Goal: Task Accomplishment & Management: Use online tool/utility

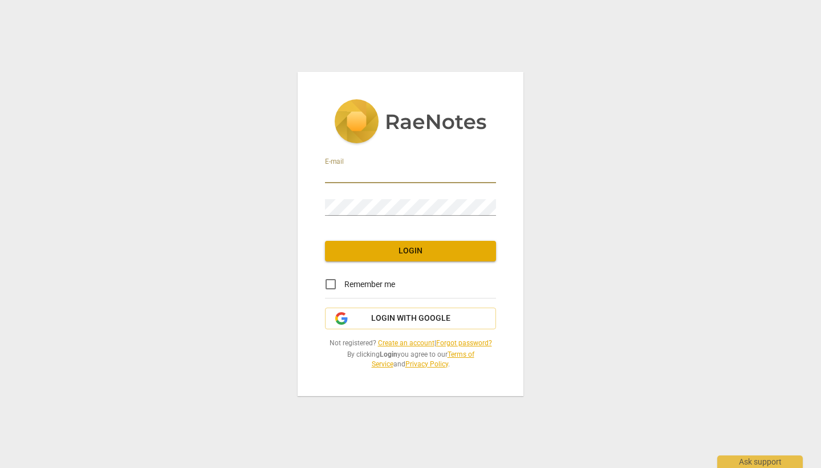
type input "jenfisher@lifeclickscoaching.com"
click at [407, 249] on span "Login" at bounding box center [410, 250] width 153 height 11
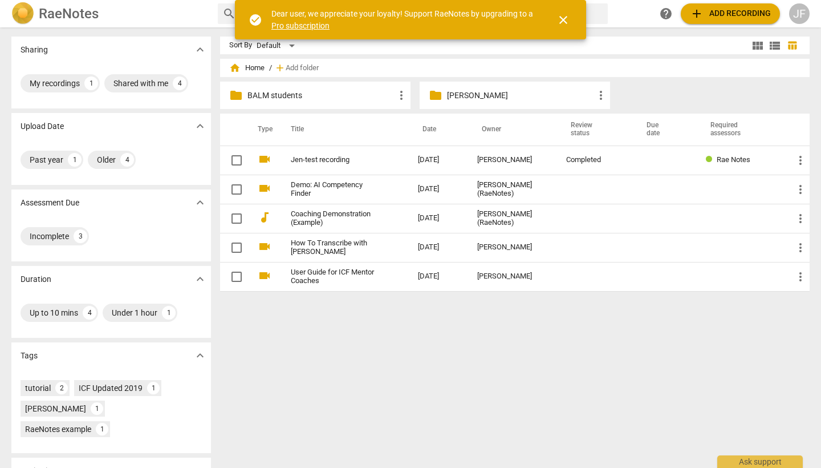
click at [400, 95] on span "more_vert" at bounding box center [402, 95] width 14 height 14
click at [645, 90] on div at bounding box center [410, 234] width 821 height 468
click at [286, 91] on p "BALM students" at bounding box center [321, 96] width 147 height 12
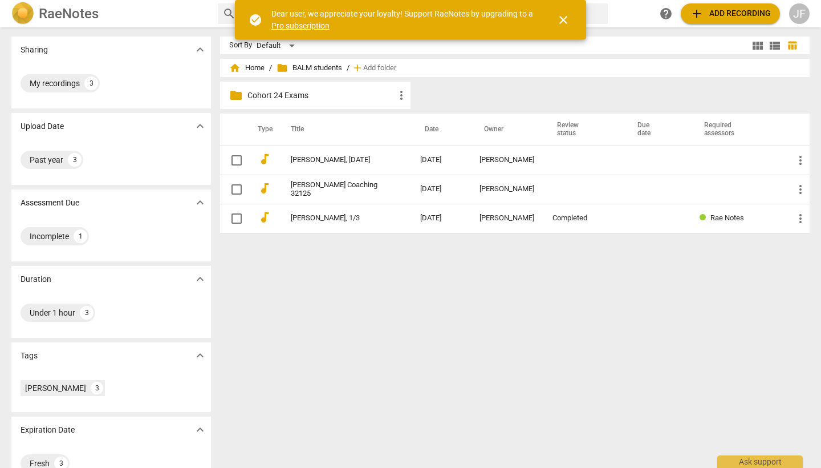
click at [301, 69] on span "folder BALM students" at bounding box center [310, 67] width 66 height 11
click at [282, 68] on span "folder" at bounding box center [282, 67] width 11 height 11
click at [281, 68] on span "folder" at bounding box center [282, 67] width 11 height 11
click at [313, 66] on span "folder BALM students" at bounding box center [310, 67] width 66 height 11
click at [301, 66] on span "folder BALM students" at bounding box center [310, 67] width 66 height 11
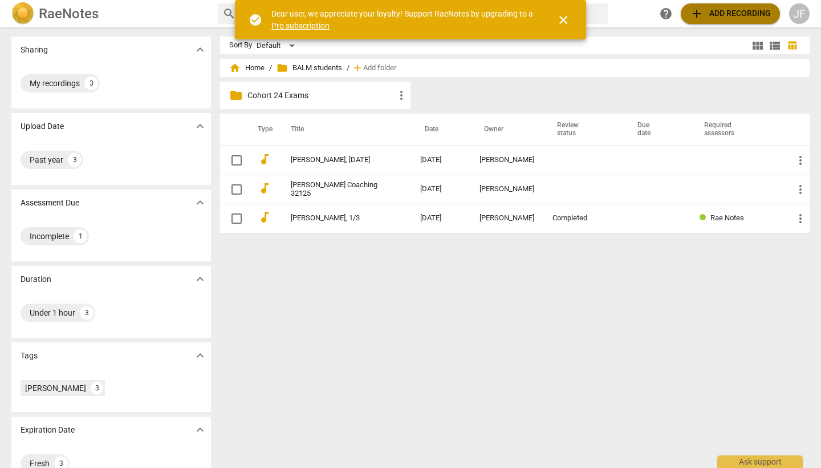
click at [704, 17] on span "add Add recording" at bounding box center [730, 14] width 81 height 14
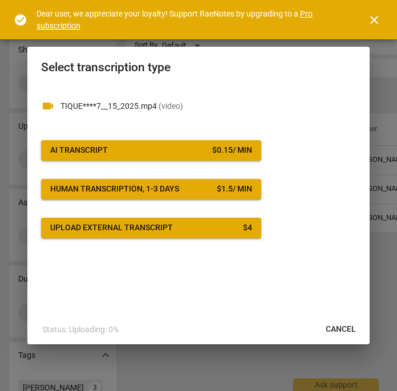
click at [156, 149] on span "AI Transcript $ 0.15 / min" at bounding box center [151, 150] width 202 height 11
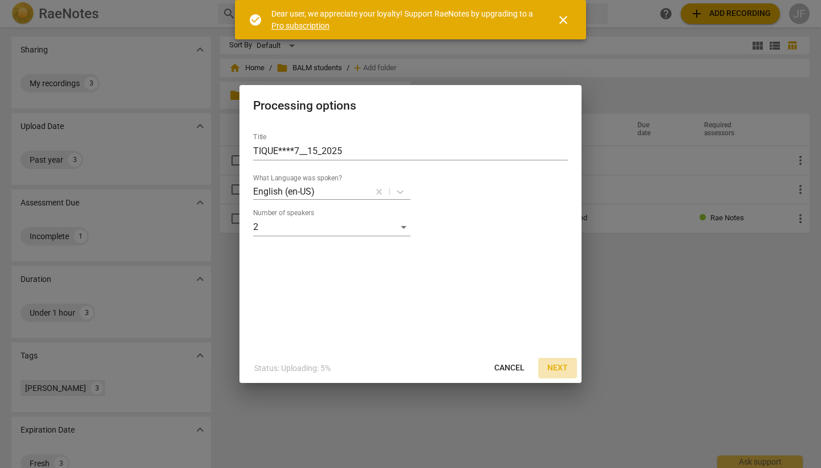
click at [558, 368] on span "Next" at bounding box center [558, 367] width 21 height 11
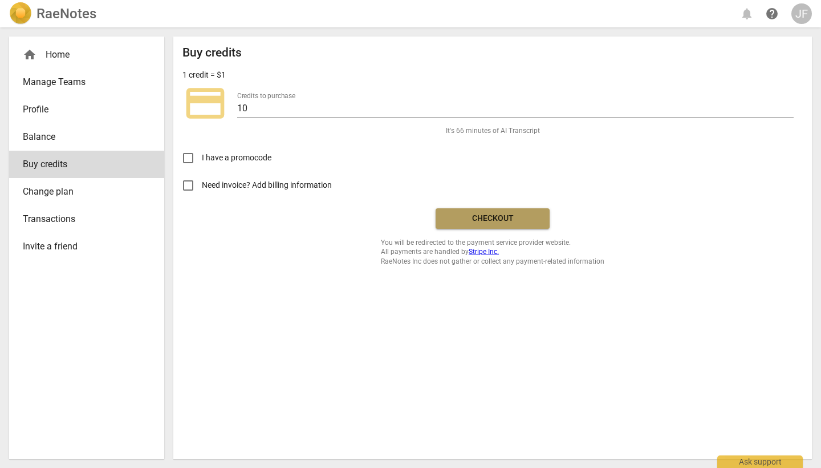
click at [510, 220] on span "Checkout" at bounding box center [493, 218] width 96 height 11
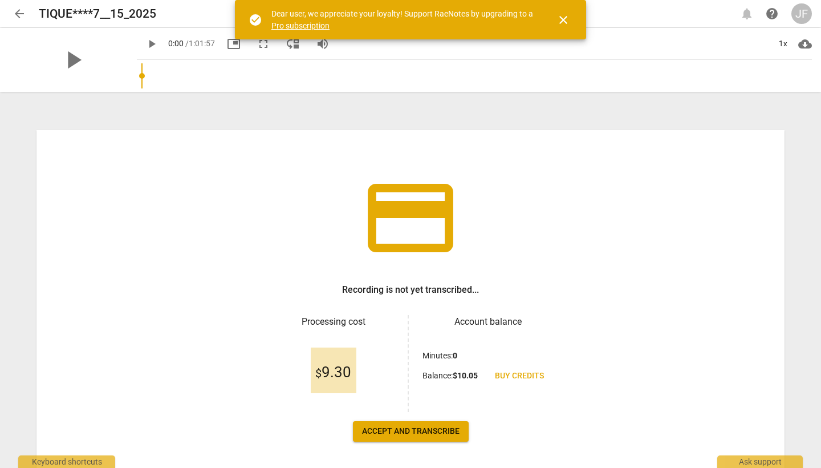
click at [433, 435] on span "Accept and transcribe" at bounding box center [411, 430] width 98 height 11
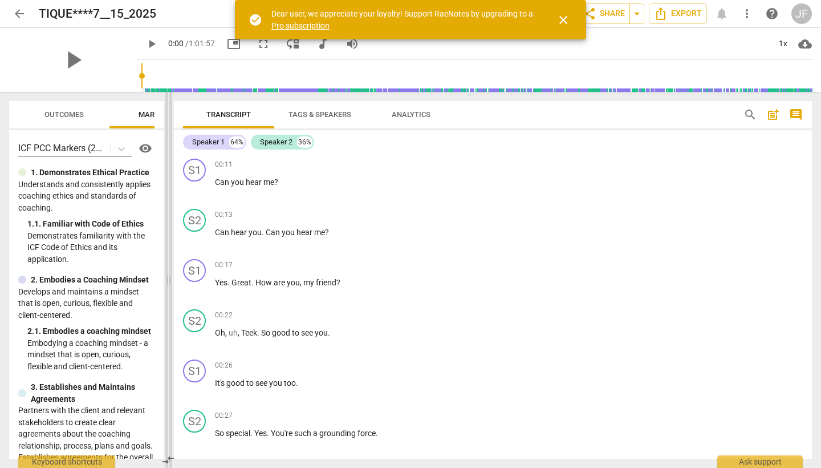
drag, startPoint x: 412, startPoint y: 281, endPoint x: 171, endPoint y: 283, distance: 240.7
click at [169, 283] on span at bounding box center [168, 280] width 7 height 376
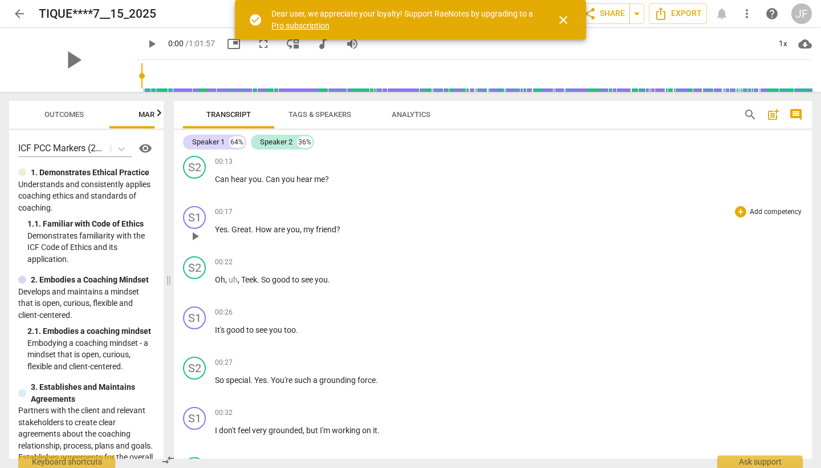
scroll to position [54, 0]
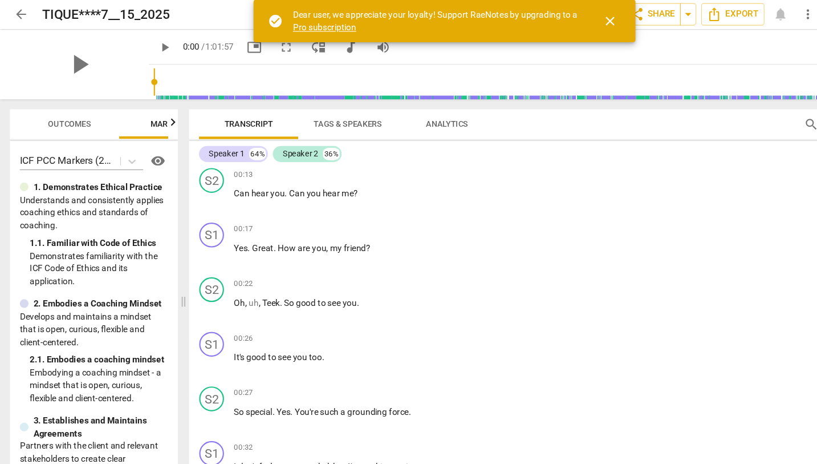
click at [564, 22] on span "close" at bounding box center [562, 20] width 14 height 14
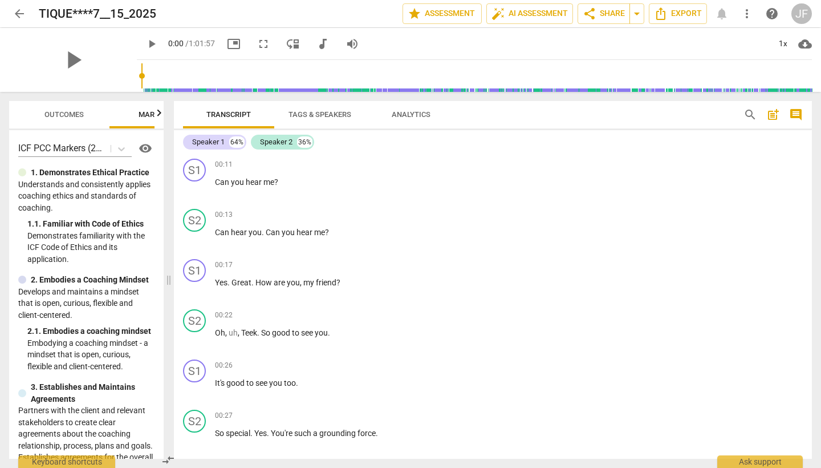
scroll to position [0, 0]
click at [281, 140] on div "Speaker 2" at bounding box center [276, 141] width 33 height 11
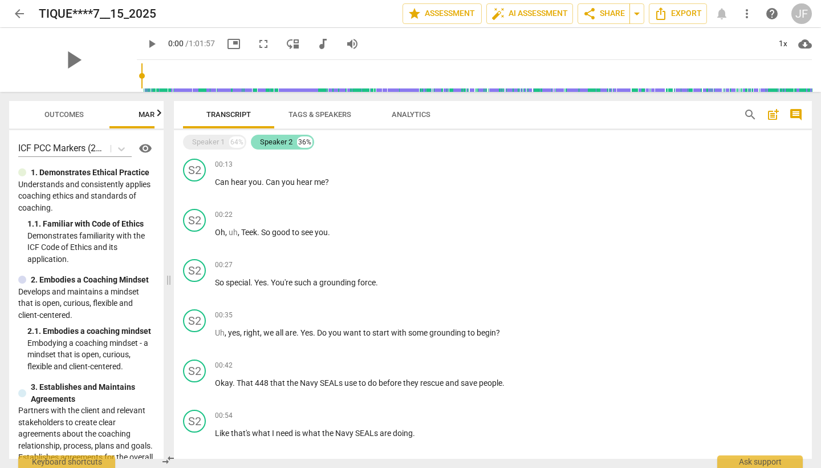
click at [283, 141] on div "Speaker 2" at bounding box center [276, 141] width 33 height 11
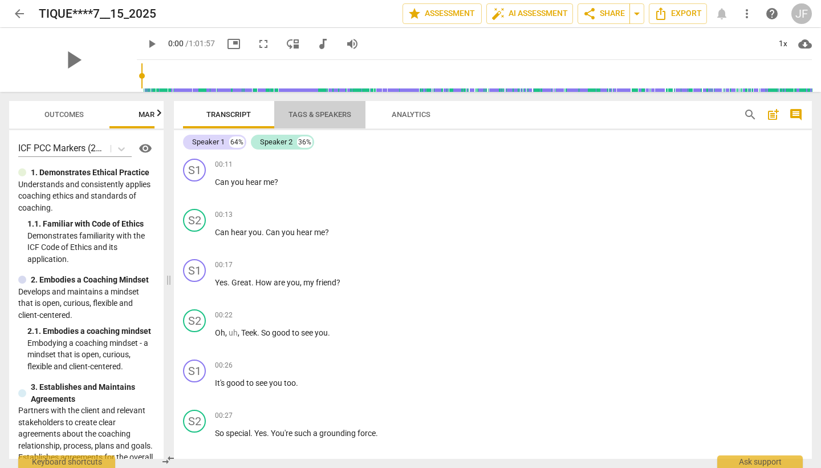
click at [334, 119] on span "Tags & Speakers" at bounding box center [320, 114] width 90 height 15
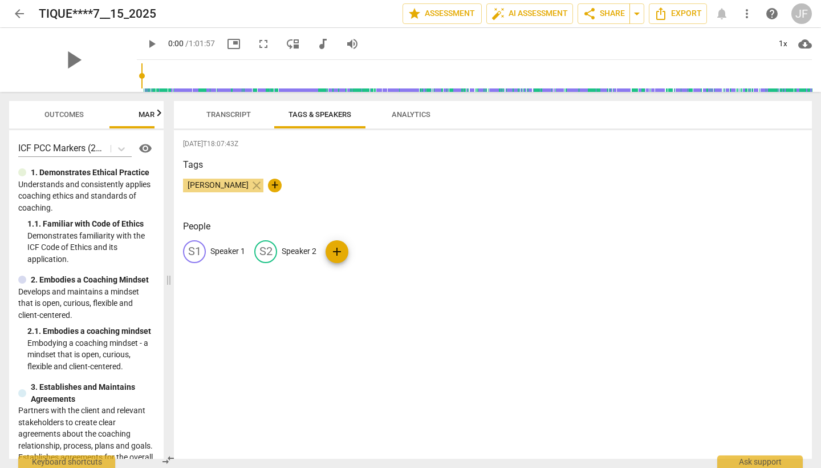
click at [301, 252] on p "Speaker 2" at bounding box center [299, 251] width 35 height 12
click at [285, 250] on input "coach" at bounding box center [327, 251] width 91 height 18
type input "Coach"
click at [218, 249] on p "Speaker 1" at bounding box center [227, 251] width 35 height 12
type input "Client"
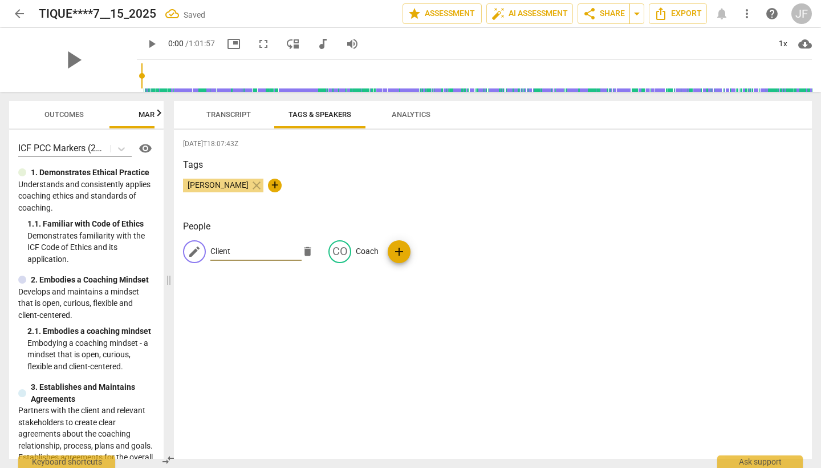
click at [356, 282] on div "[DATE]T18:07:43Z Tags [PERSON_NAME] close + People edit Client delete CO Coach …" at bounding box center [493, 294] width 638 height 329
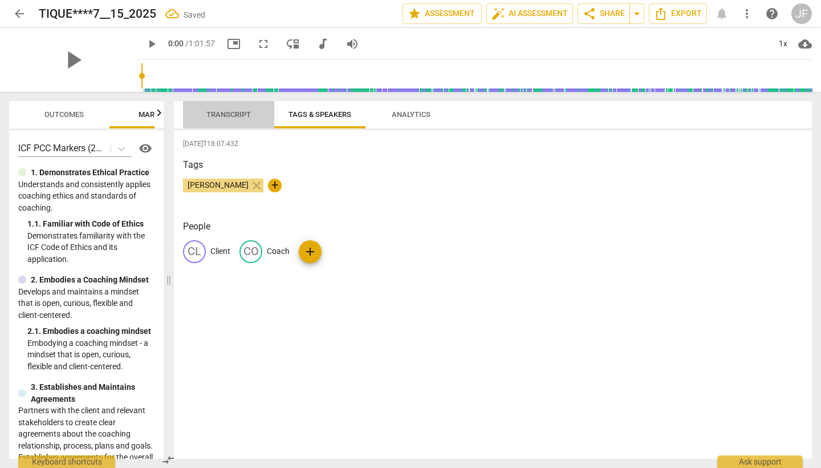
click at [243, 113] on span "Transcript" at bounding box center [228, 114] width 44 height 9
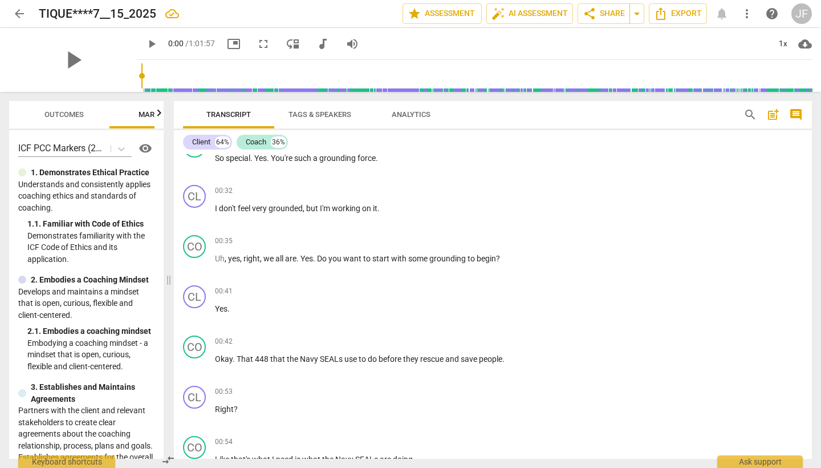
scroll to position [282, 0]
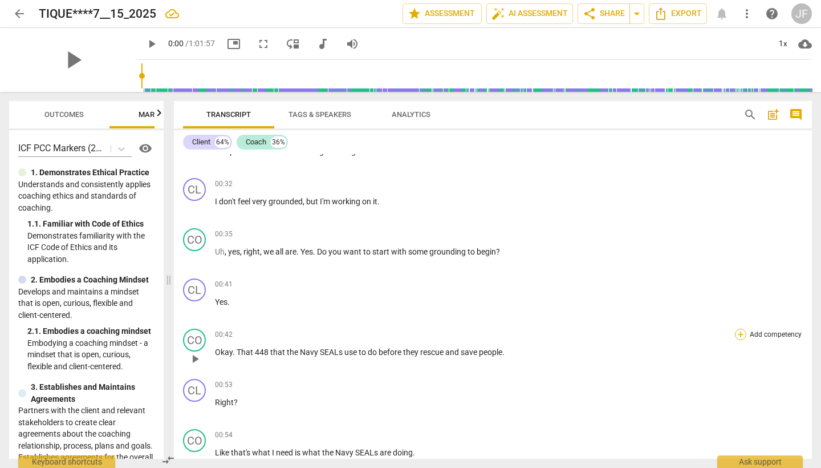
click at [738, 333] on div "+" at bounding box center [740, 334] width 11 height 11
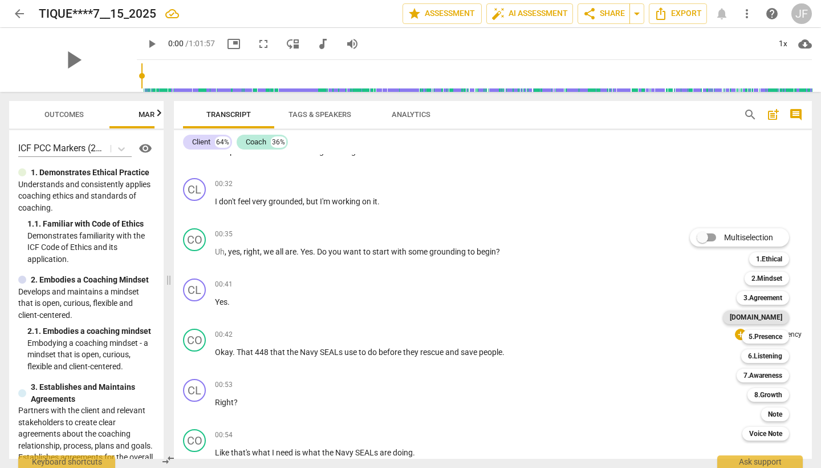
click at [776, 322] on b "[DOMAIN_NAME]" at bounding box center [756, 317] width 52 height 14
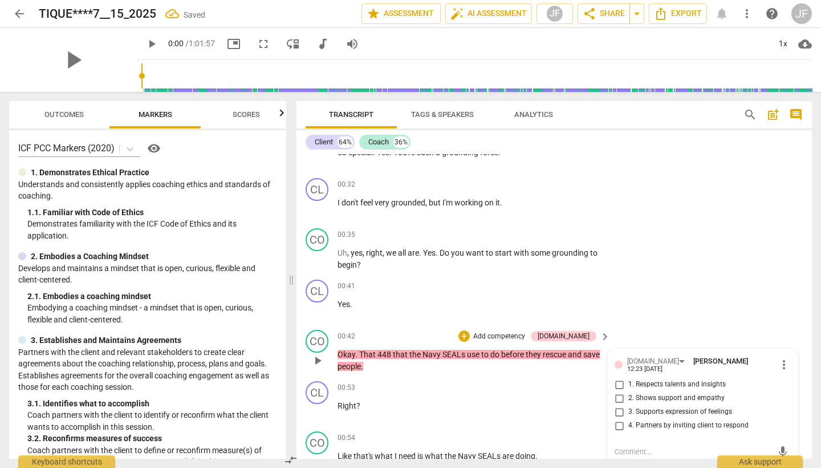
click at [619, 395] on input "2. Shows support and empathy" at bounding box center [619, 398] width 18 height 14
checkbox input "true"
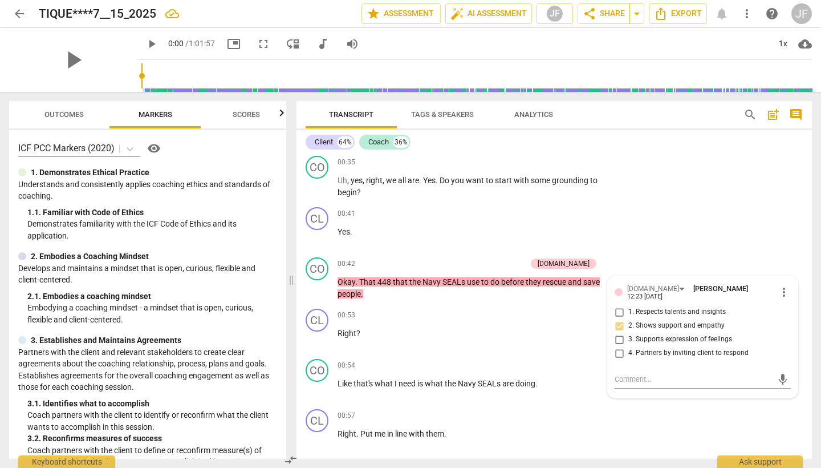
scroll to position [347, 0]
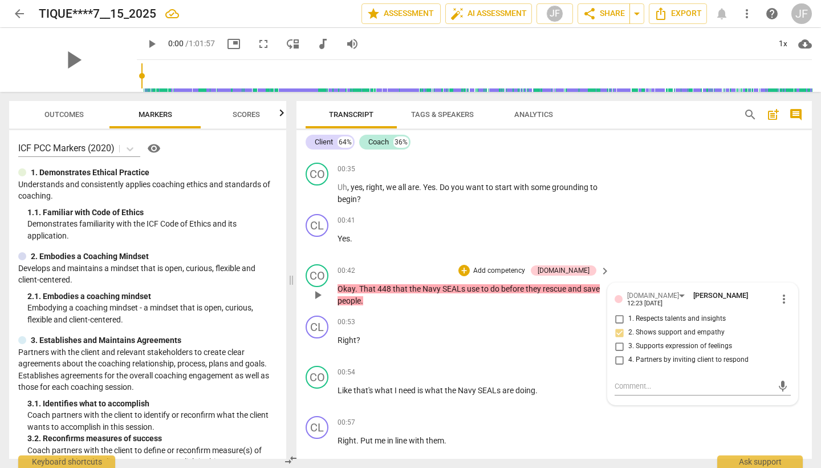
click at [784, 300] on span "more_vert" at bounding box center [784, 299] width 14 height 14
click at [792, 316] on li "Delete" at bounding box center [791, 318] width 39 height 22
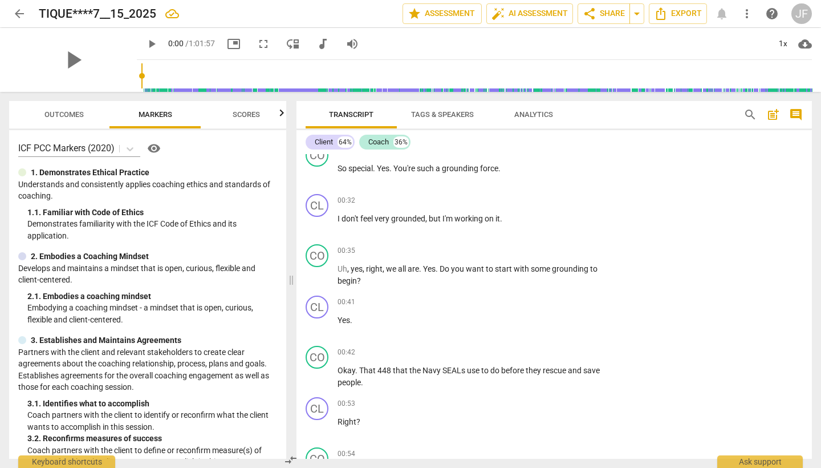
scroll to position [269, 0]
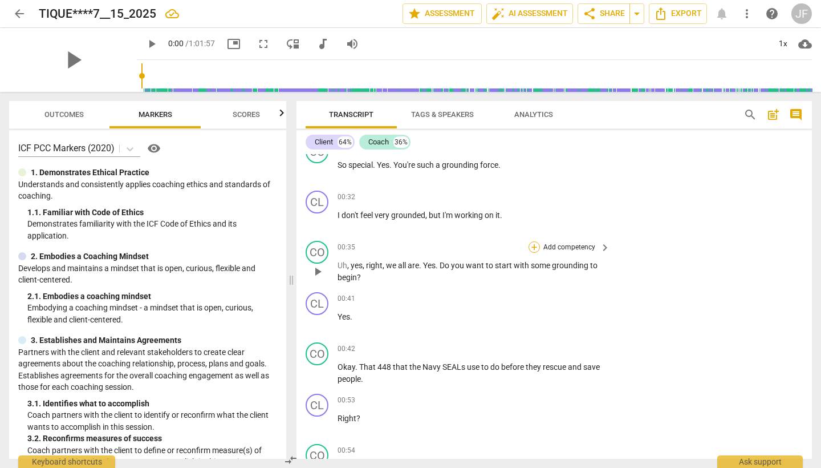
click at [534, 249] on div "+" at bounding box center [534, 246] width 11 height 11
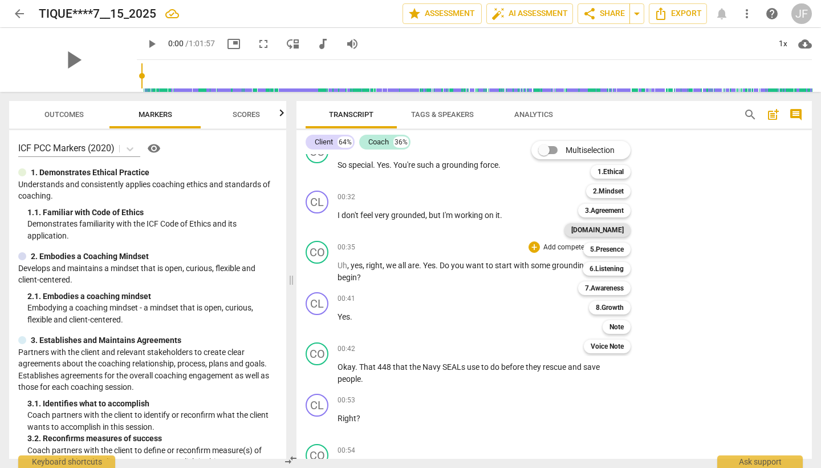
click at [605, 230] on b "[DOMAIN_NAME]" at bounding box center [597, 230] width 52 height 14
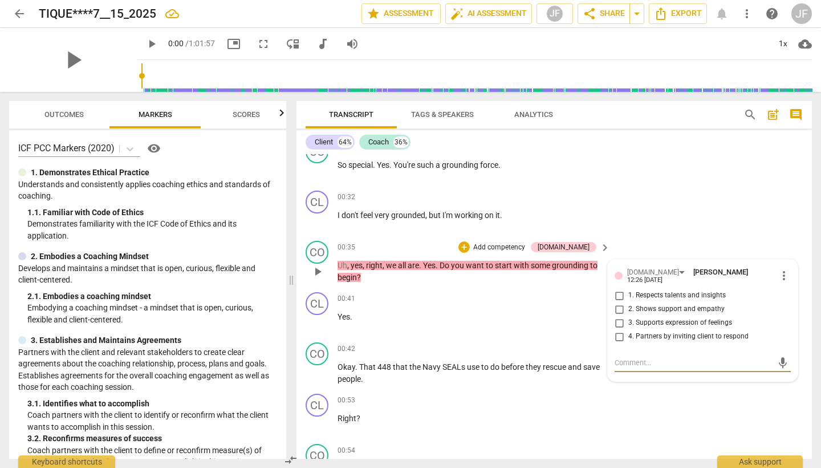
click at [619, 306] on input "2. Shows support and empathy" at bounding box center [619, 309] width 18 height 14
checkbox input "true"
click at [688, 230] on div "CL play_arrow pause 00:32 + Add competency keyboard_arrow_right I don't feel ve…" at bounding box center [555, 211] width 516 height 50
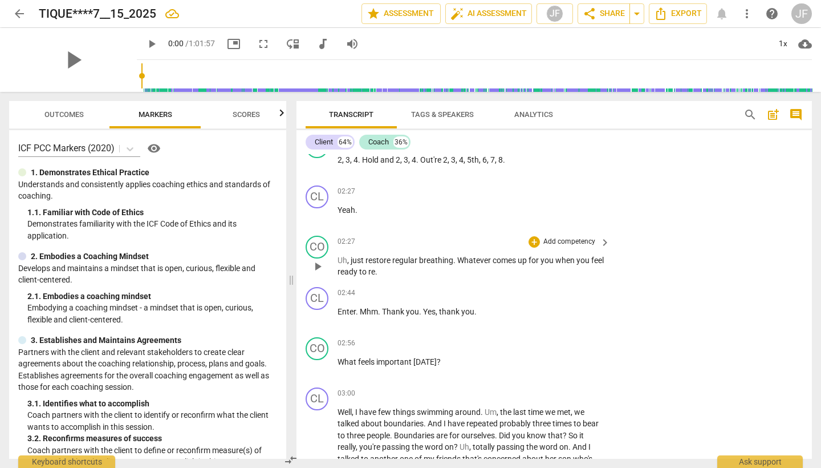
scroll to position [991, 0]
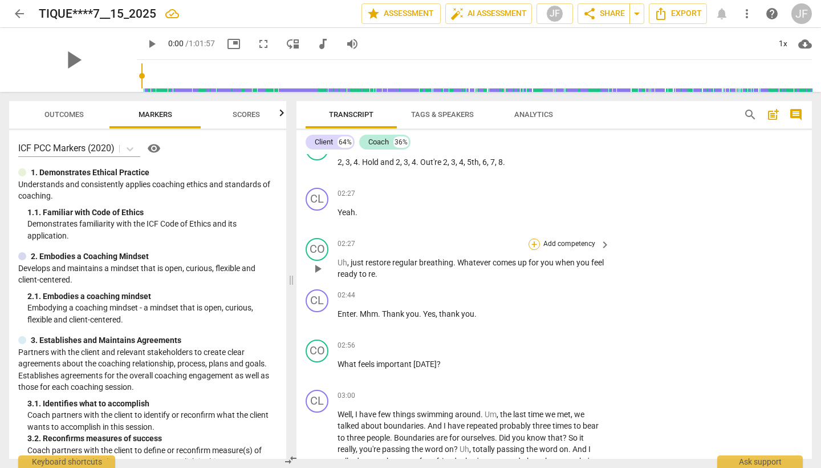
click at [536, 242] on div "+" at bounding box center [534, 243] width 11 height 11
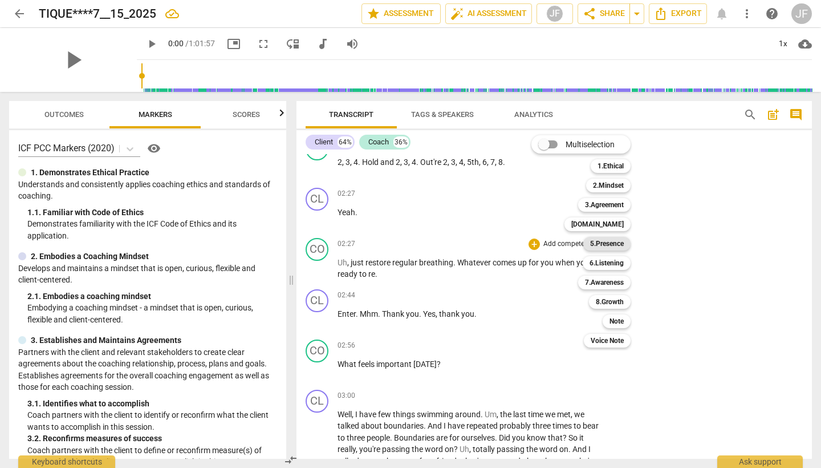
click at [613, 246] on b "5.Presence" at bounding box center [607, 244] width 34 height 14
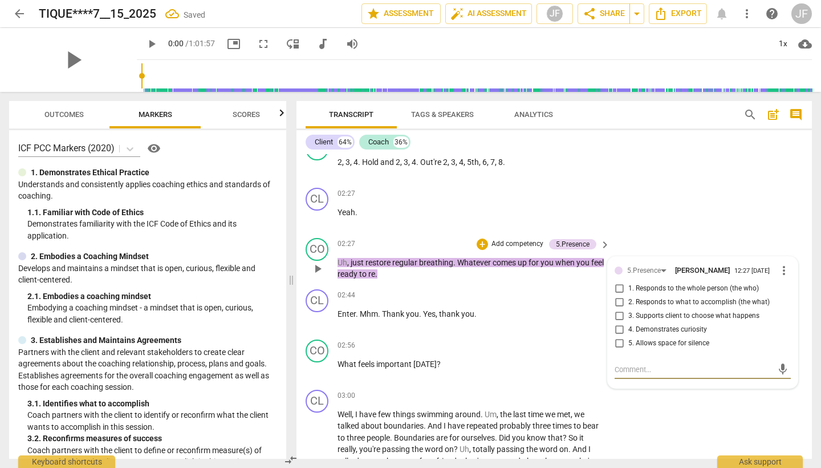
click at [615, 315] on input "3. Supports client to choose what happens" at bounding box center [619, 316] width 18 height 14
checkbox input "true"
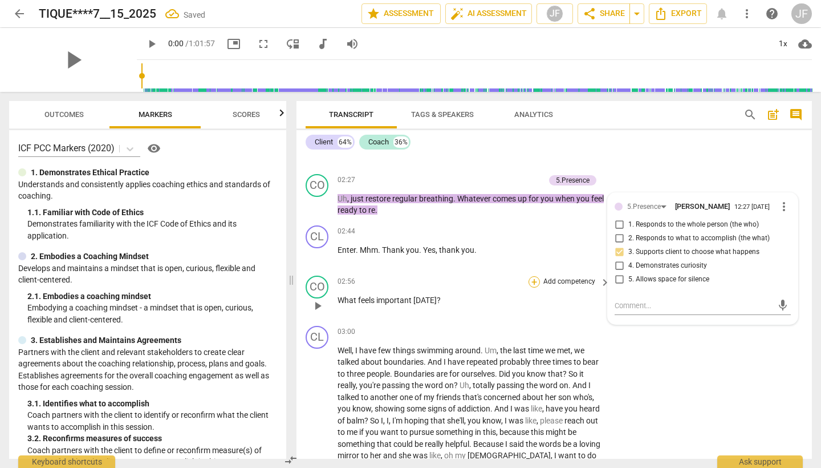
scroll to position [0, 0]
click at [533, 278] on div "+" at bounding box center [534, 281] width 11 height 11
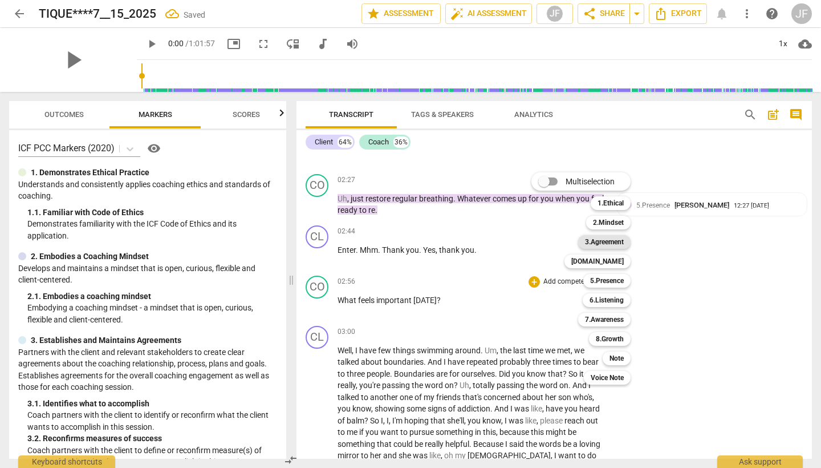
click at [619, 241] on b "3.Agreement" at bounding box center [604, 242] width 39 height 14
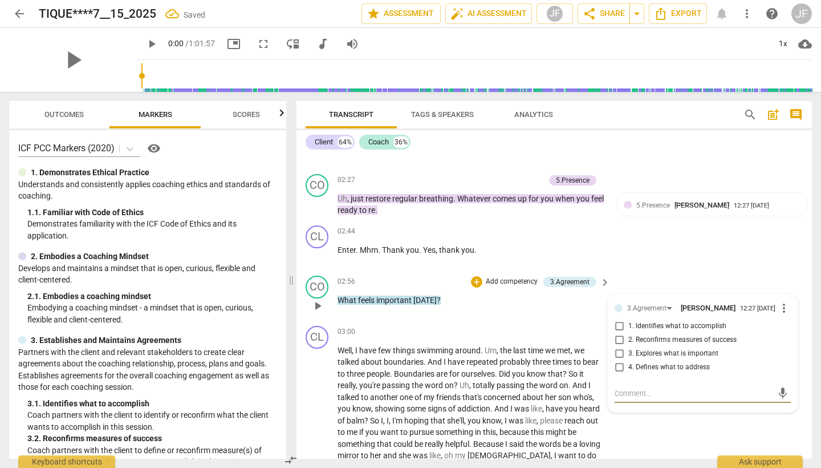
click at [618, 326] on input "1. Identifies what to accomplish" at bounding box center [619, 326] width 18 height 14
checkbox input "true"
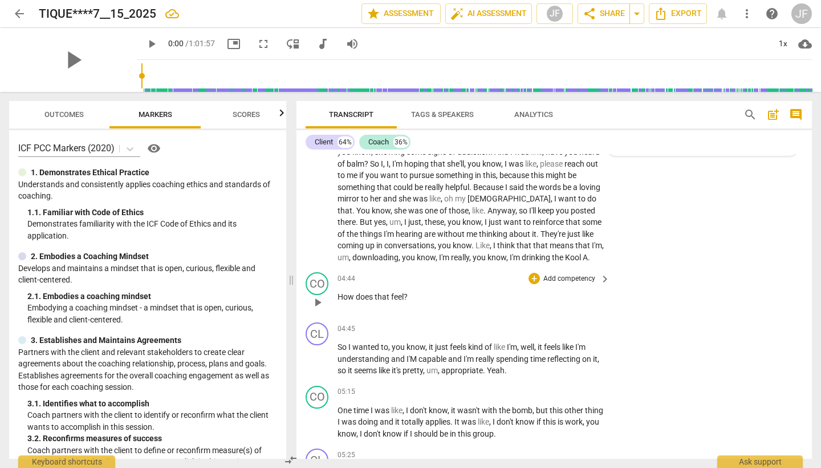
scroll to position [1315, 0]
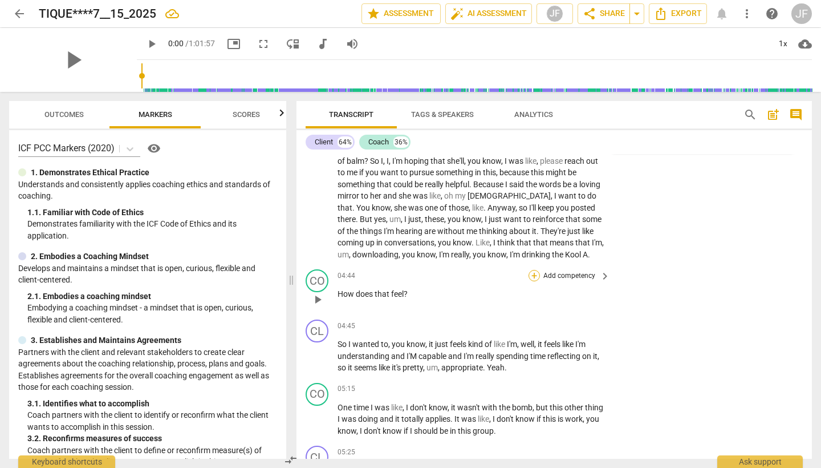
click at [532, 270] on div "+" at bounding box center [534, 275] width 11 height 11
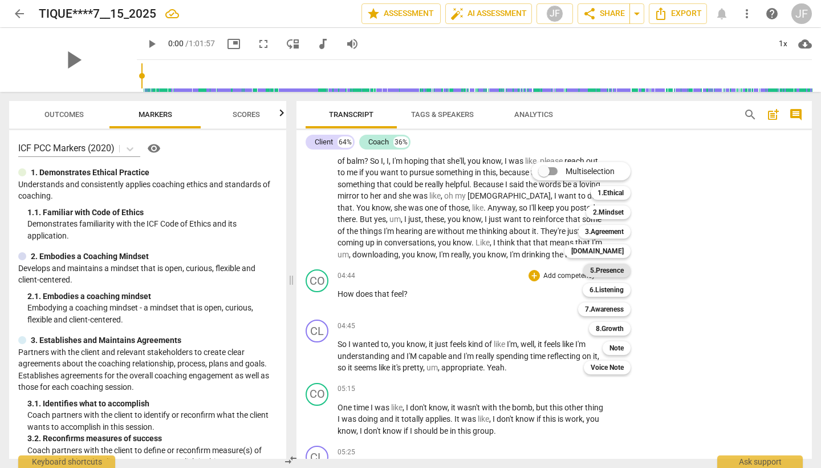
click at [599, 268] on b "5.Presence" at bounding box center [607, 270] width 34 height 14
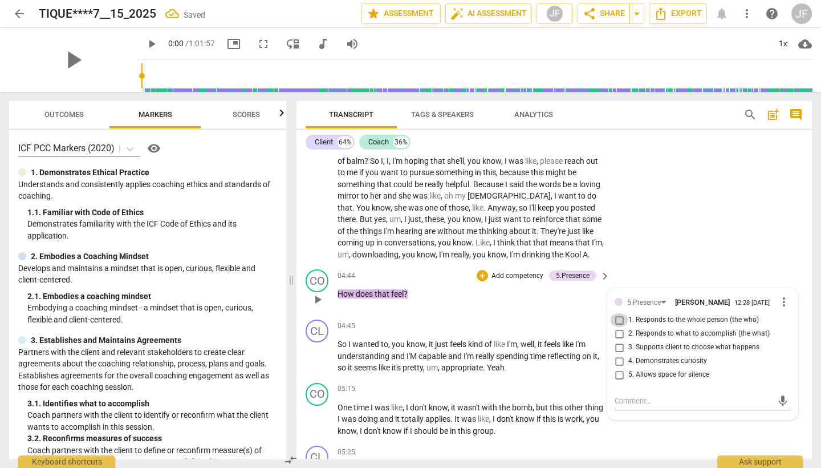
click at [618, 317] on input "1. Responds to the whole person (the who)" at bounding box center [619, 320] width 18 height 14
checkbox input "true"
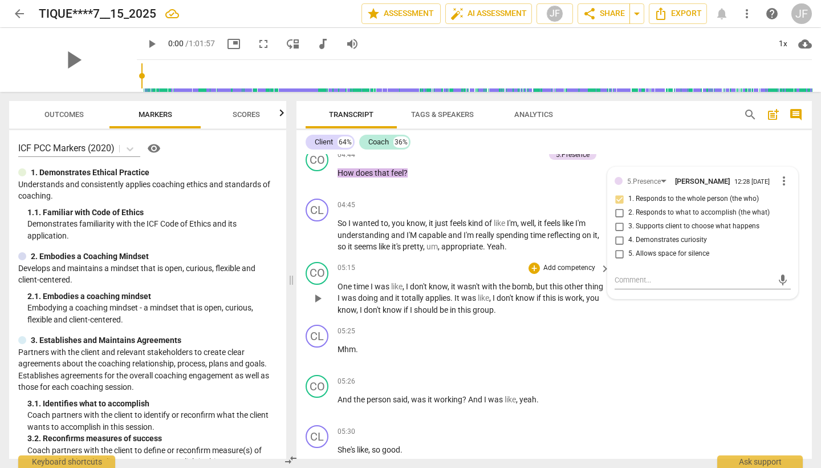
scroll to position [1440, 0]
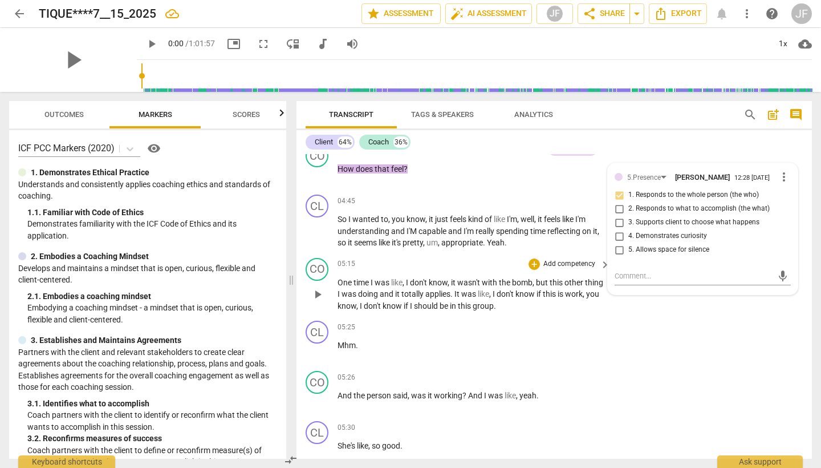
click at [533, 278] on span "bomb" at bounding box center [522, 282] width 21 height 9
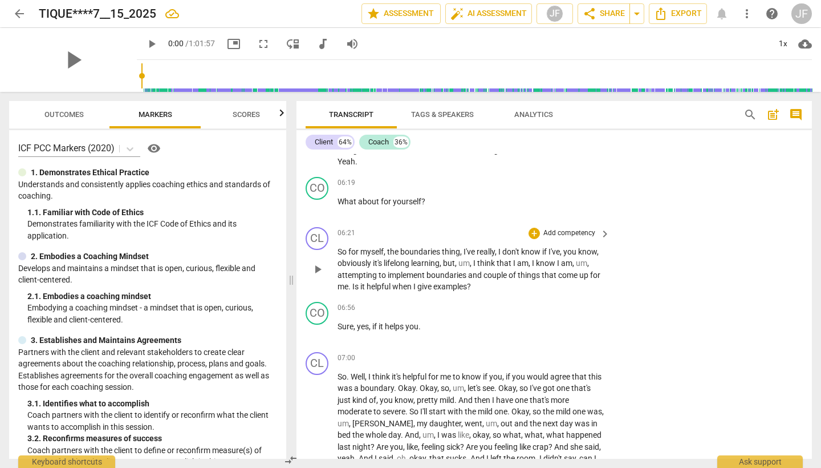
scroll to position [1896, 0]
drag, startPoint x: 441, startPoint y: 237, endPoint x: 399, endPoint y: 238, distance: 42.8
click at [399, 245] on p "So for myself , the boundaries thing , I've really , I don't know if I've , you…" at bounding box center [471, 268] width 267 height 47
click at [466, 226] on icon "button" at bounding box center [467, 226] width 4 height 5
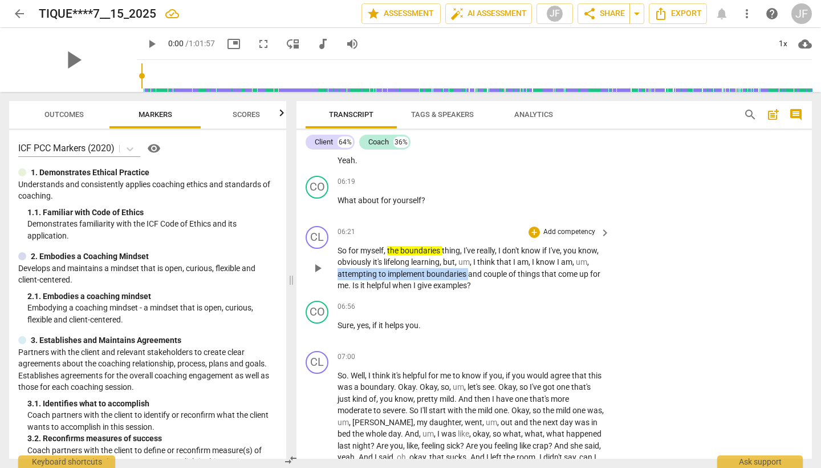
drag, startPoint x: 338, startPoint y: 262, endPoint x: 469, endPoint y: 261, distance: 130.6
click at [469, 261] on p "So for myself , the boundaries thing , I've really , I don't know if I've , you…" at bounding box center [471, 268] width 267 height 47
drag, startPoint x: 490, startPoint y: 252, endPoint x: 498, endPoint y: 299, distance: 48.5
click at [490, 252] on polygon "button" at bounding box center [491, 250] width 2 height 1
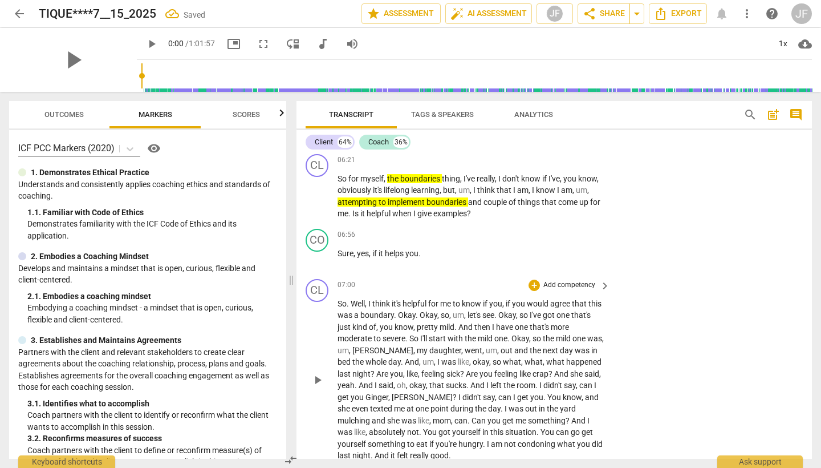
scroll to position [1969, 0]
click at [532, 229] on div "+" at bounding box center [534, 234] width 11 height 11
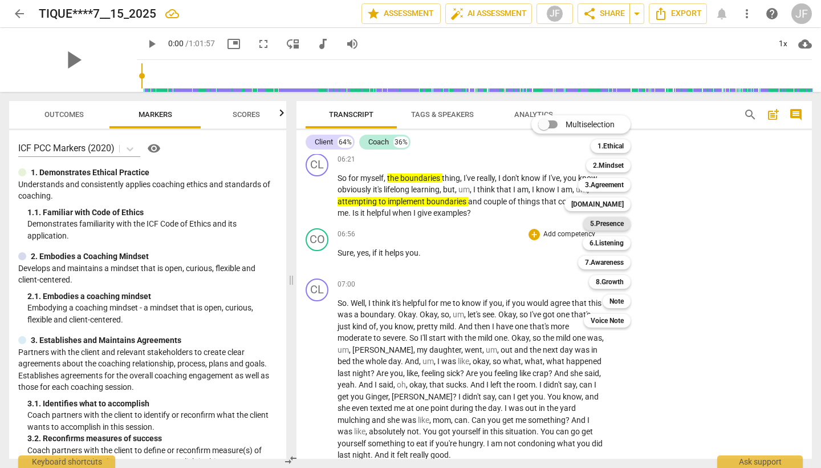
click at [619, 220] on b "5.Presence" at bounding box center [607, 224] width 34 height 14
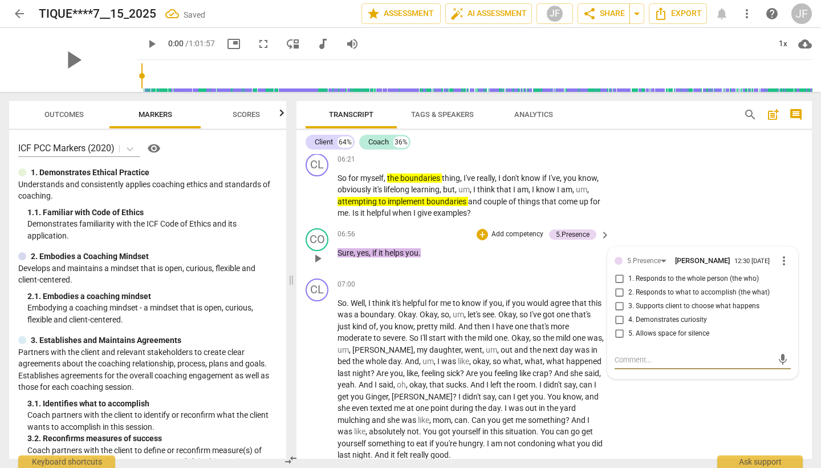
click at [618, 299] on input "3. Supports client to choose what happens" at bounding box center [619, 306] width 18 height 14
checkbox input "true"
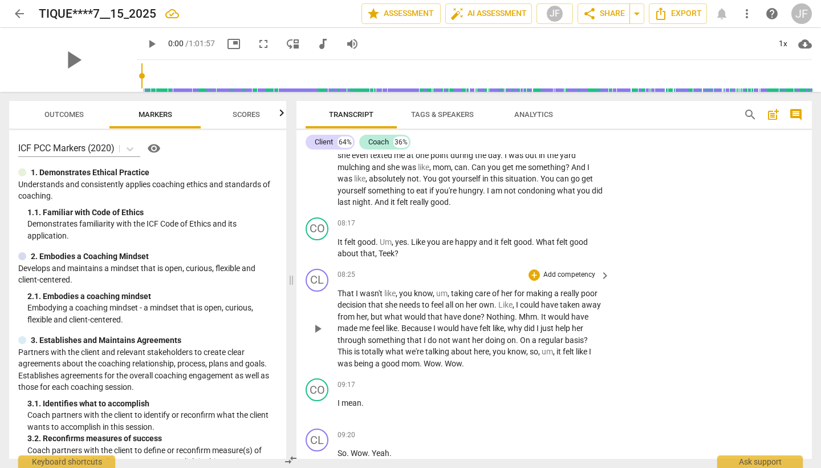
scroll to position [2223, 0]
click at [532, 217] on div "+" at bounding box center [534, 222] width 11 height 11
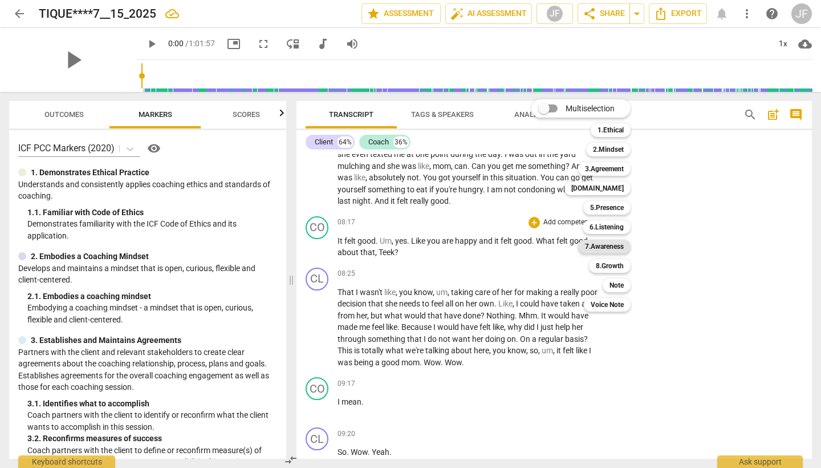
click at [600, 242] on b "7.Awareness" at bounding box center [604, 247] width 39 height 14
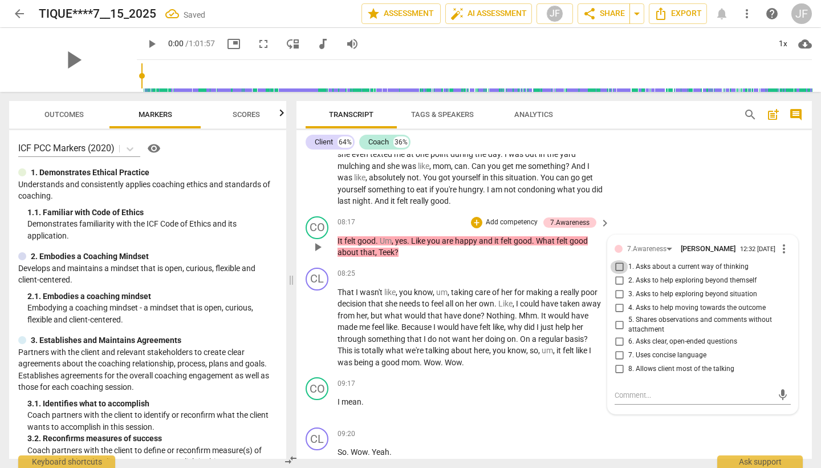
click at [619, 260] on input "1. Asks about a current way of thinking" at bounding box center [619, 267] width 18 height 14
checkbox input "true"
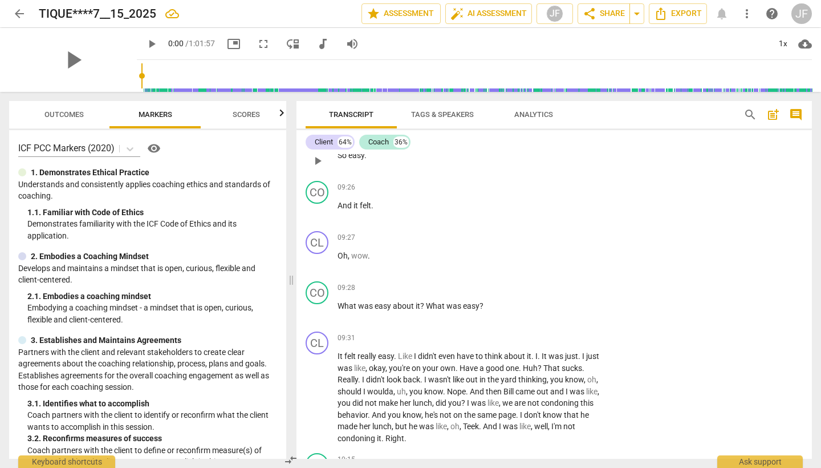
scroll to position [2628, 0]
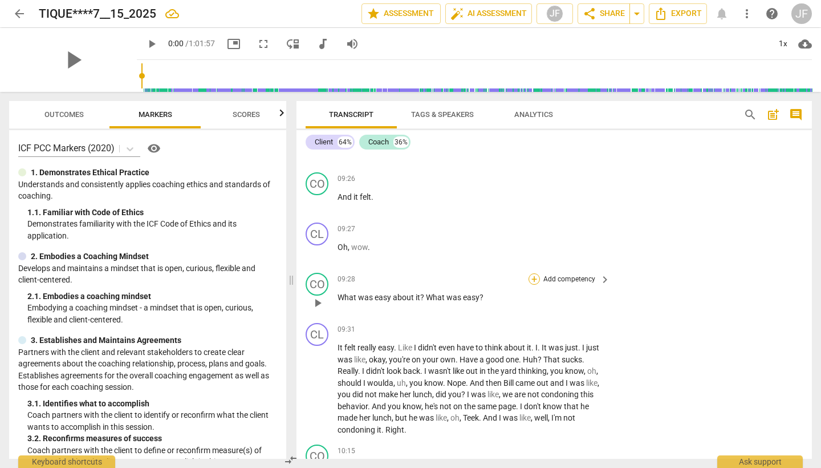
click at [533, 273] on div "+" at bounding box center [534, 278] width 11 height 11
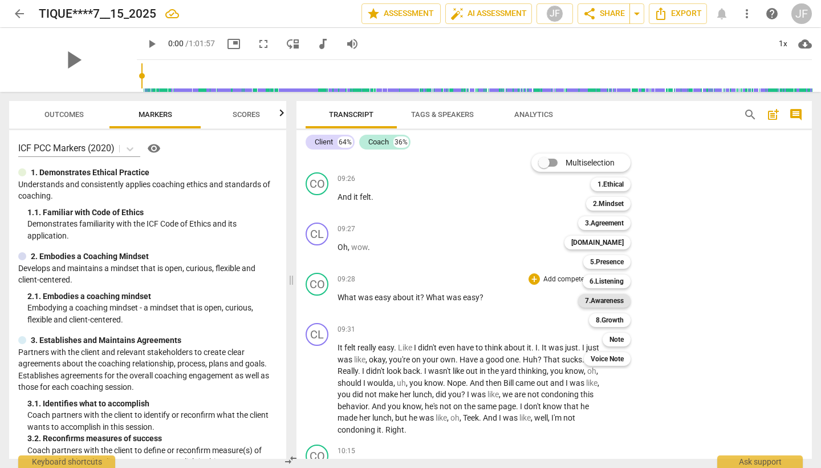
click at [622, 300] on b "7.Awareness" at bounding box center [604, 301] width 39 height 14
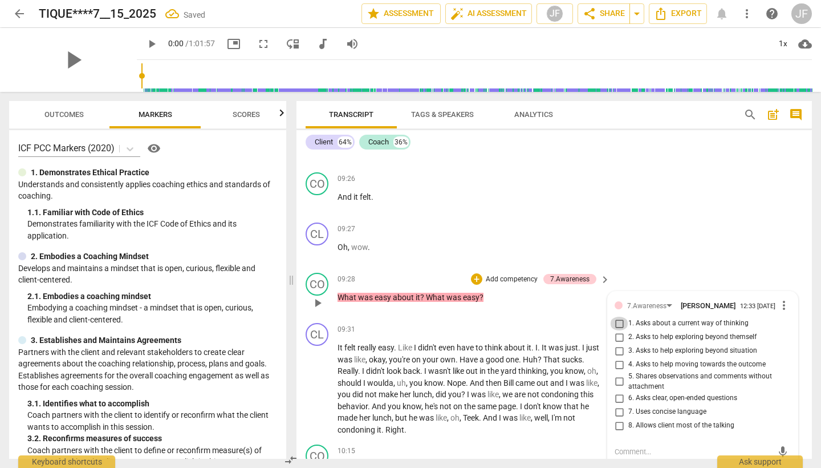
click at [620, 317] on input "1. Asks about a current way of thinking" at bounding box center [619, 324] width 18 height 14
checkbox input "true"
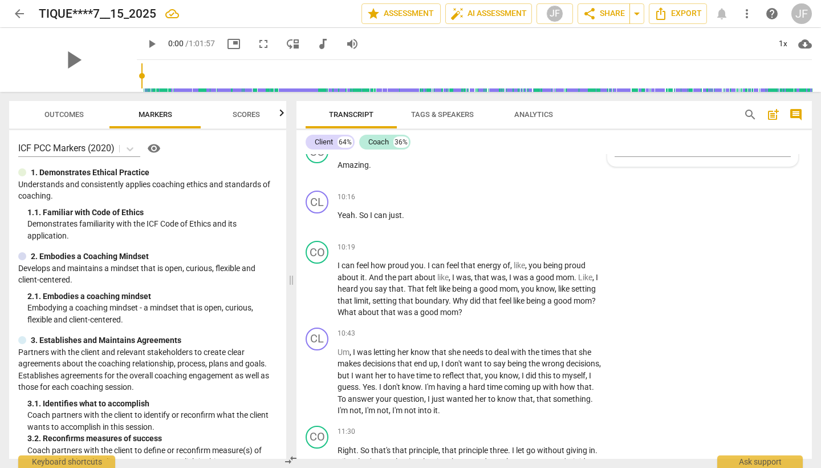
scroll to position [2951, 0]
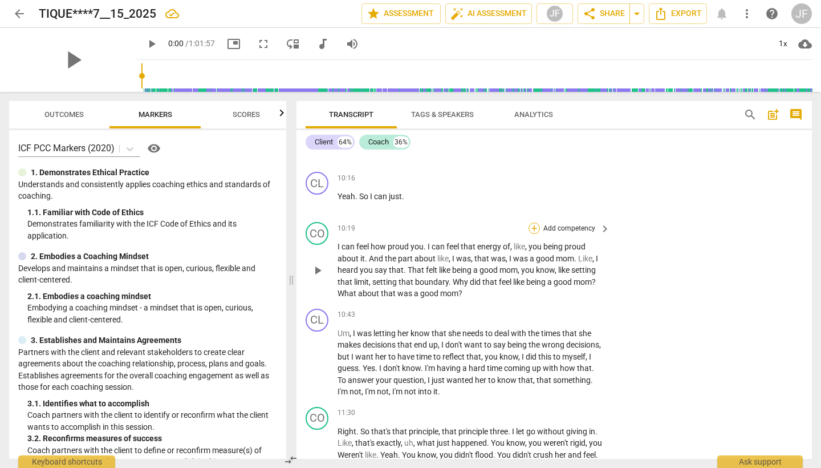
click at [534, 222] on div "+" at bounding box center [534, 227] width 11 height 11
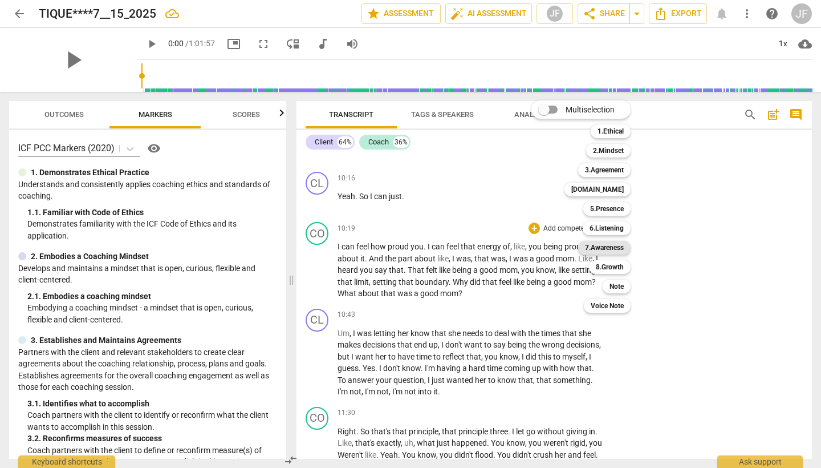
click at [607, 245] on b "7.Awareness" at bounding box center [604, 248] width 39 height 14
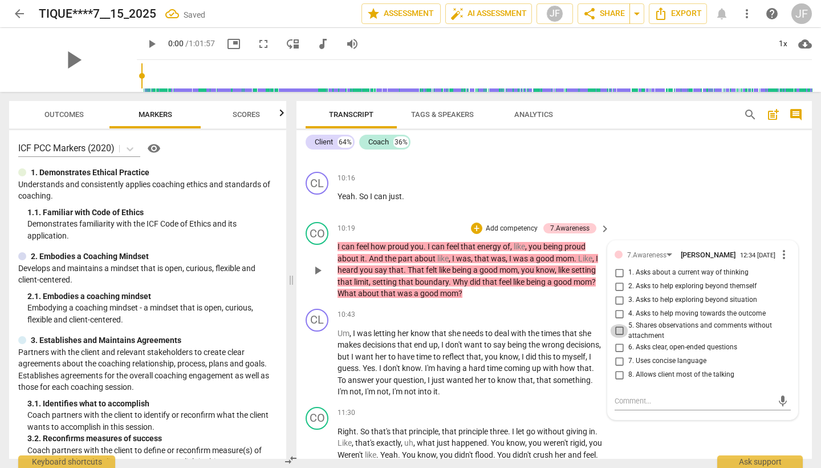
click at [617, 324] on input "5. Shares observations and comments without attachment" at bounding box center [619, 331] width 18 height 14
checkbox input "true"
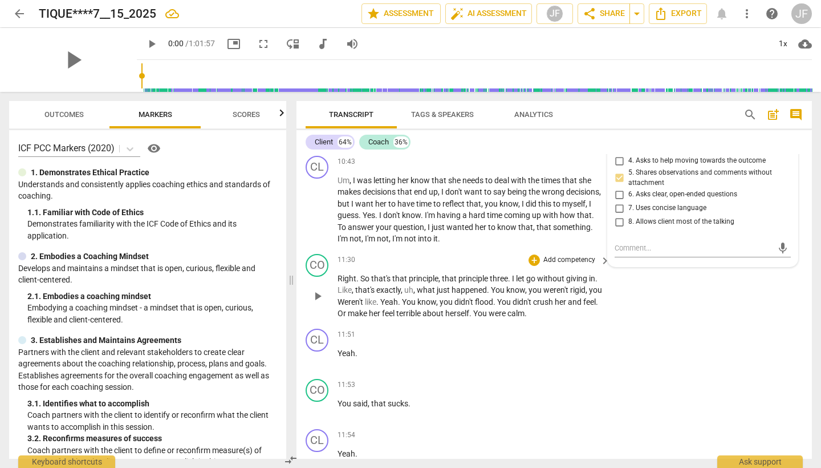
scroll to position [3104, 0]
click at [637, 242] on textarea at bounding box center [694, 247] width 158 height 11
type textarea "m"
type textarea "ma"
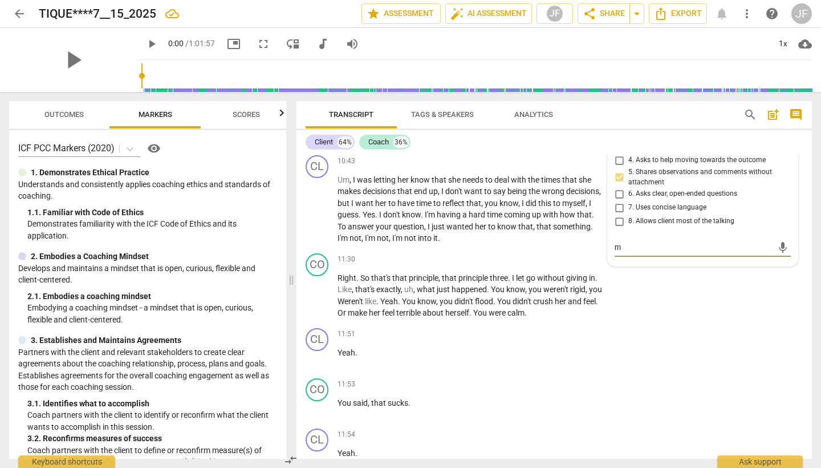
type textarea "ma"
type textarea "mak"
type textarea "make"
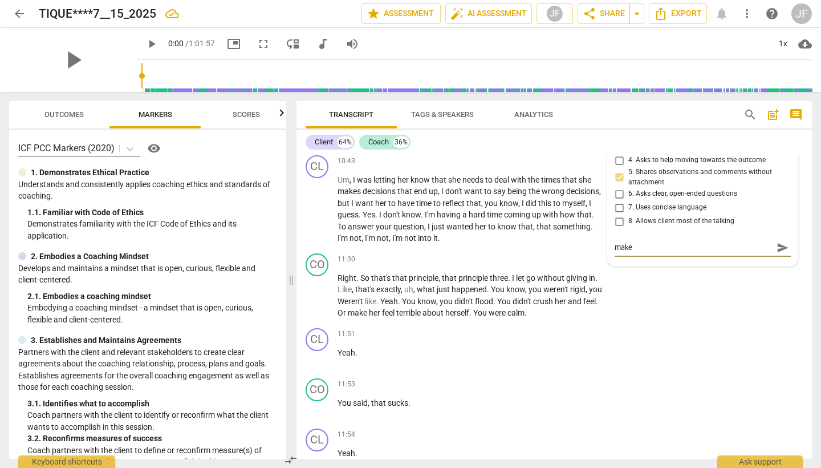
type textarea "make"
type textarea "make s"
type textarea "make su"
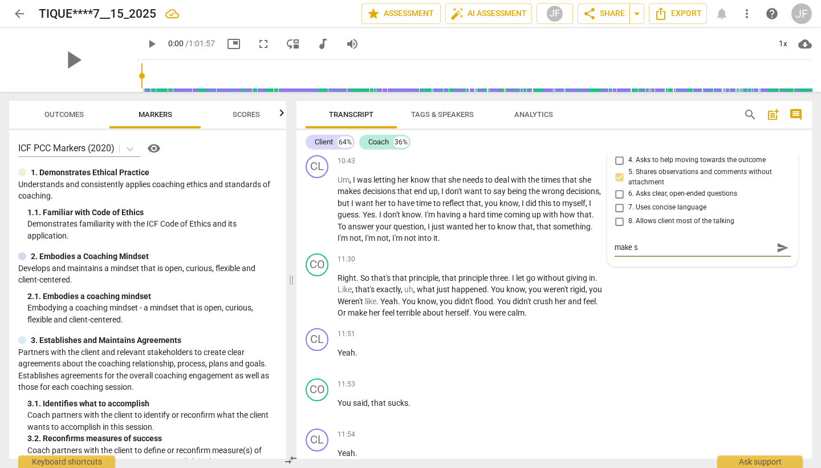
type textarea "make su"
type textarea "make sur"
type textarea "make sure"
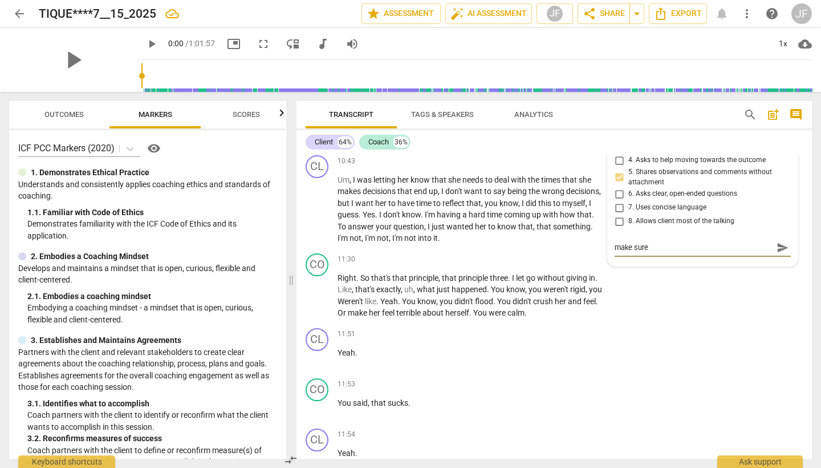
type textarea "make sure"
type textarea "make sure t"
type textarea "make sure to"
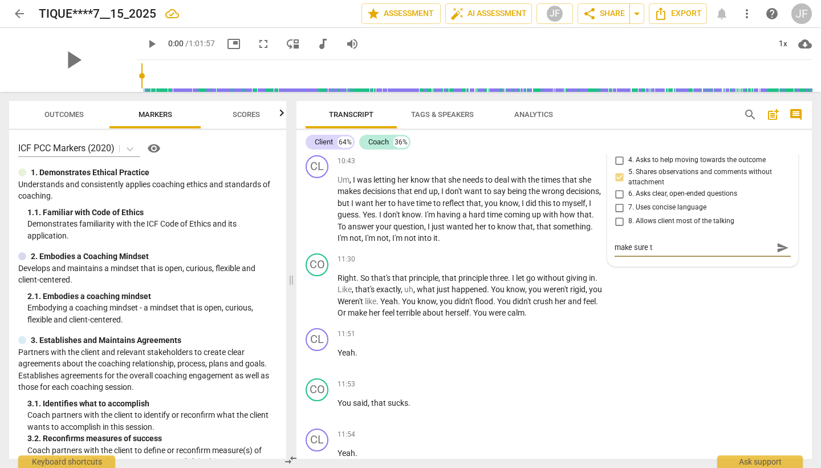
type textarea "make sure to"
type textarea "make sure to a"
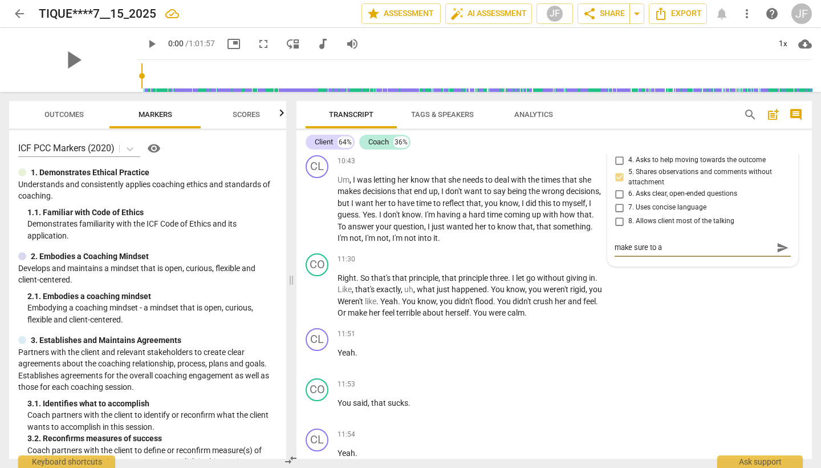
type textarea "make sure to as"
type textarea "make sure to ask"
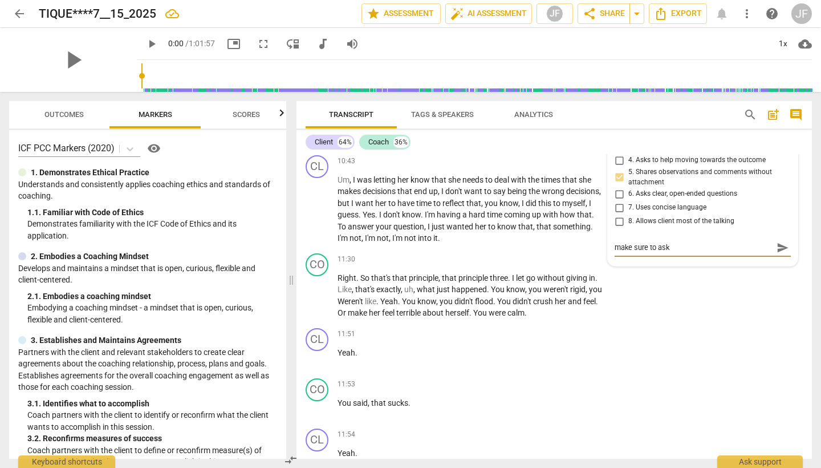
type textarea "make sure to ask"
type textarea "make sure to as"
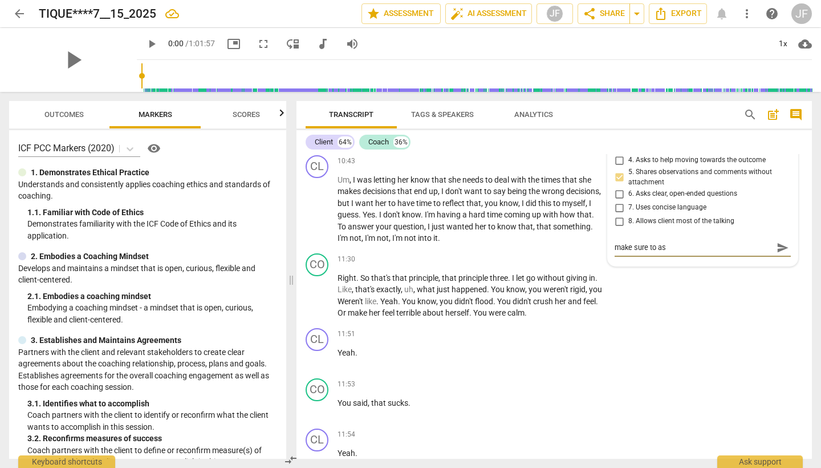
type textarea "make sure to a"
type textarea "make sure to"
type textarea "make sure to a"
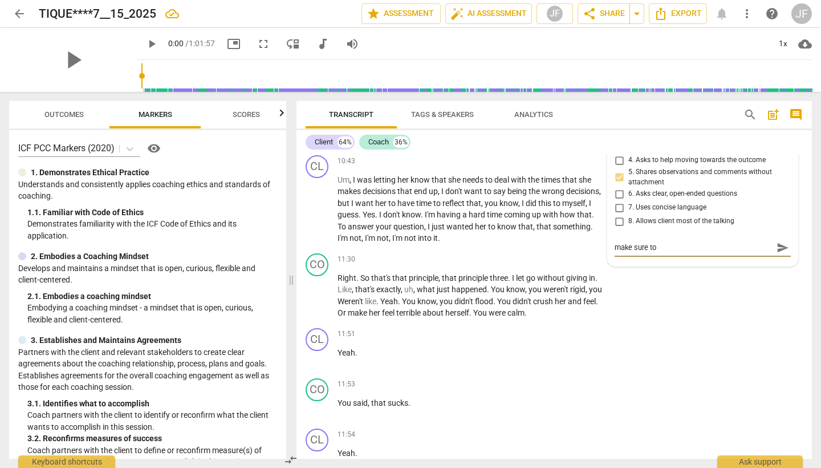
type textarea "make sure to a"
type textarea "make sure to al"
type textarea "make sure to all"
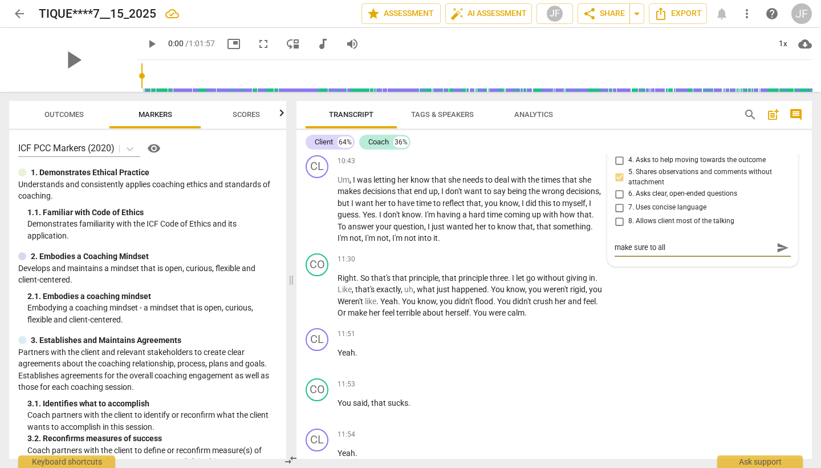
type textarea "make sure to allo"
type textarea "make sure to allow"
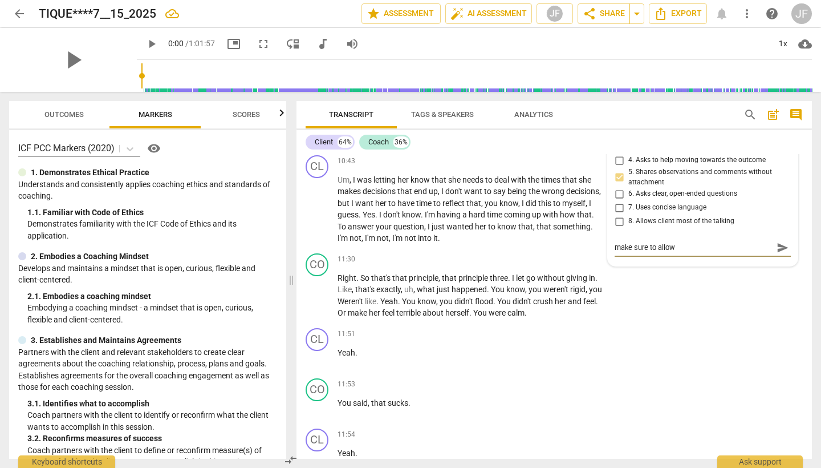
type textarea "make sure to allow"
type textarea "make sure to allow t"
type textarea "make sure to allow th"
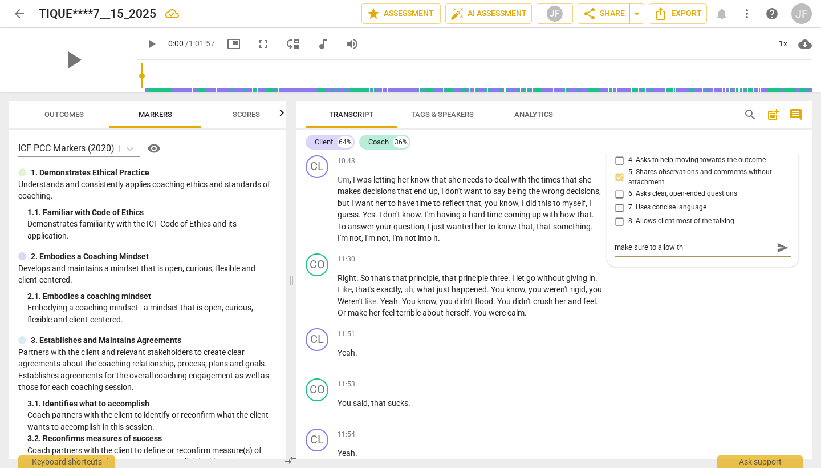
type textarea "make sure to allow the"
type textarea "make sure to allow the c"
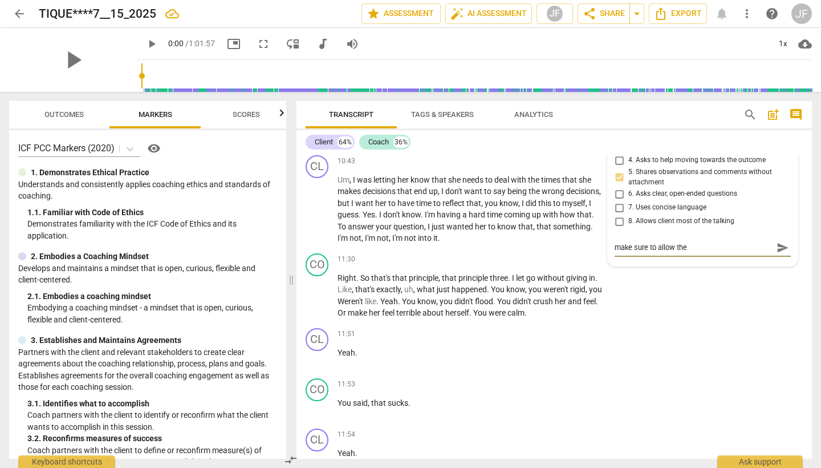
type textarea "make sure to allow the c"
type textarea "make sure to allow the ci"
type textarea "make sure to allow the c"
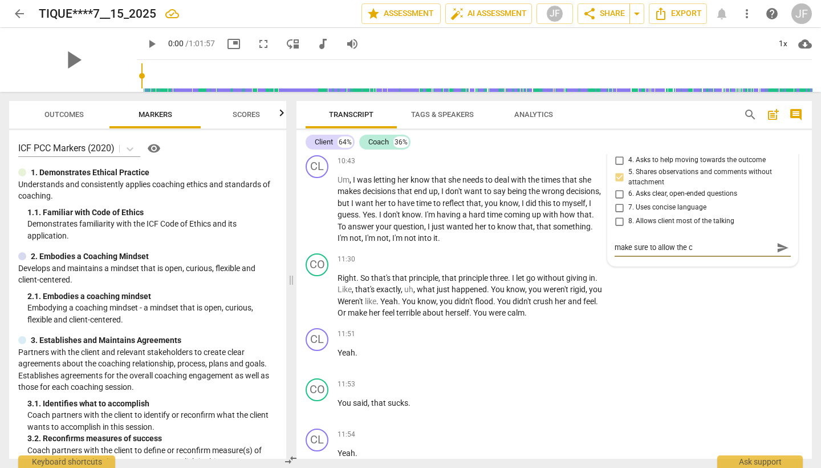
type textarea "make sure to allow the cl"
type textarea "make sure to allow the cli"
type textarea "make sure to allow the clie"
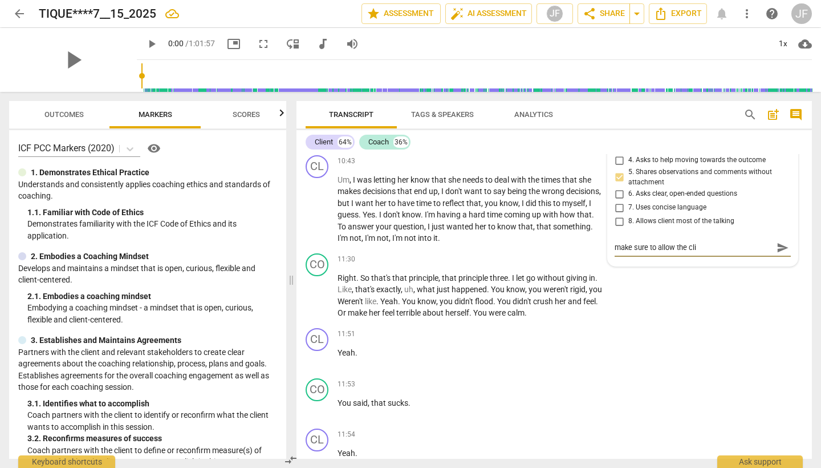
type textarea "make sure to allow the clie"
type textarea "make sure to allow the clien"
type textarea "make sure to allow the client"
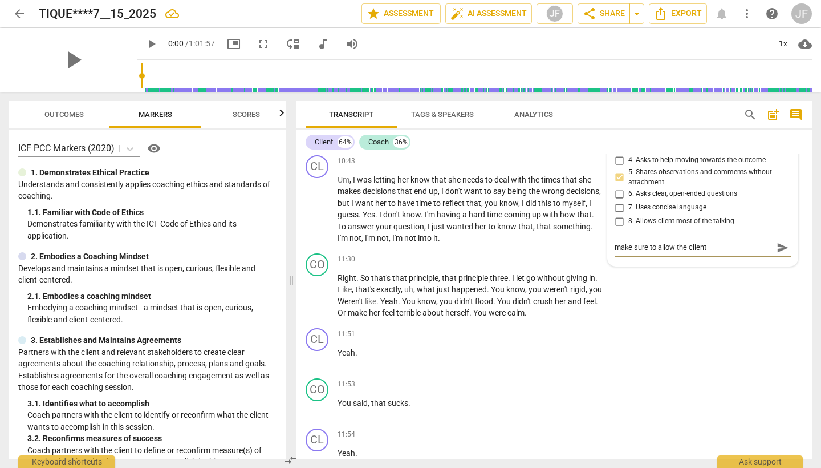
type textarea "make sure to allow the client"
type textarea "make sure to allow the client t"
type textarea "make sure to allow the client to"
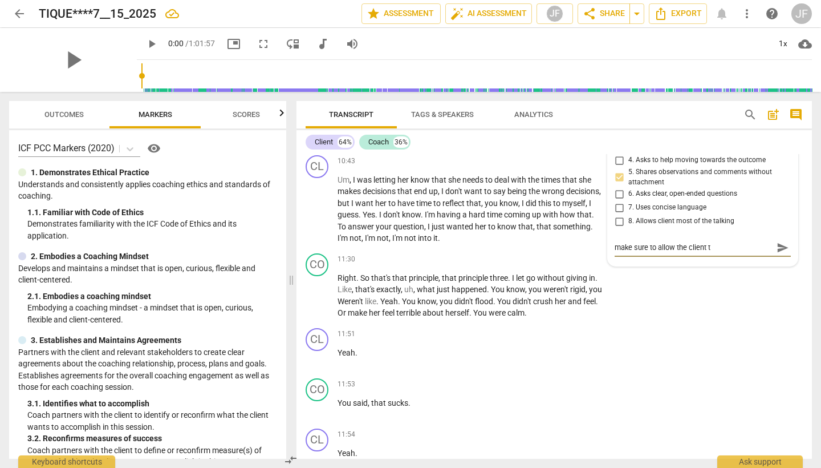
type textarea "make sure to allow the client to"
type textarea "make sure to allow the client to d"
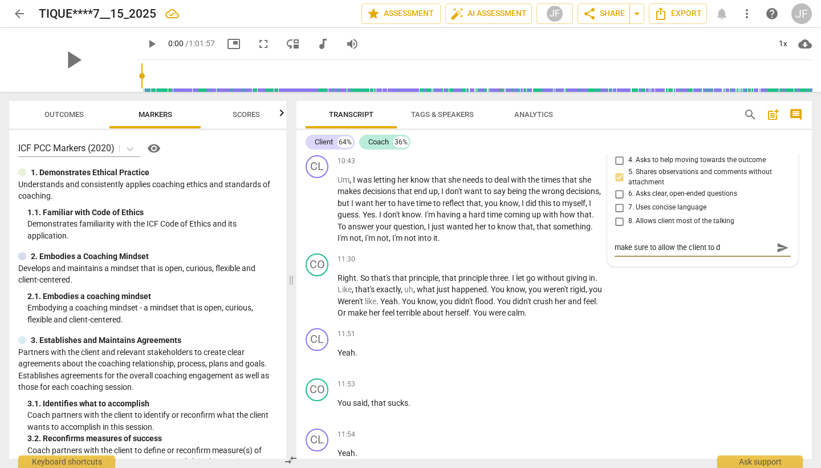
type textarea "make sure to allow the client to di"
type textarea "make sure to allow the client to dis"
type textarea "make sure to allow the client to disa"
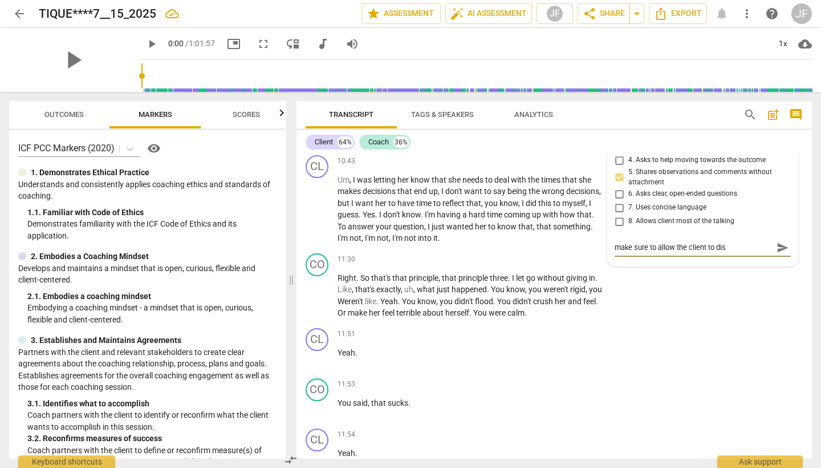
type textarea "make sure to allow the client to disa"
type textarea "make sure to allow the client to disag"
type textarea "make sure to allow the client to disagr"
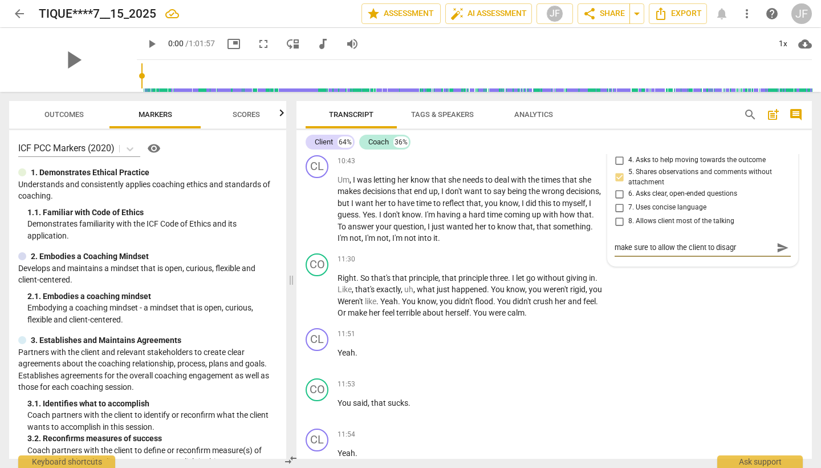
type textarea "make sure to allow the client to disagre"
type textarea "make sure to allow the client to disagree"
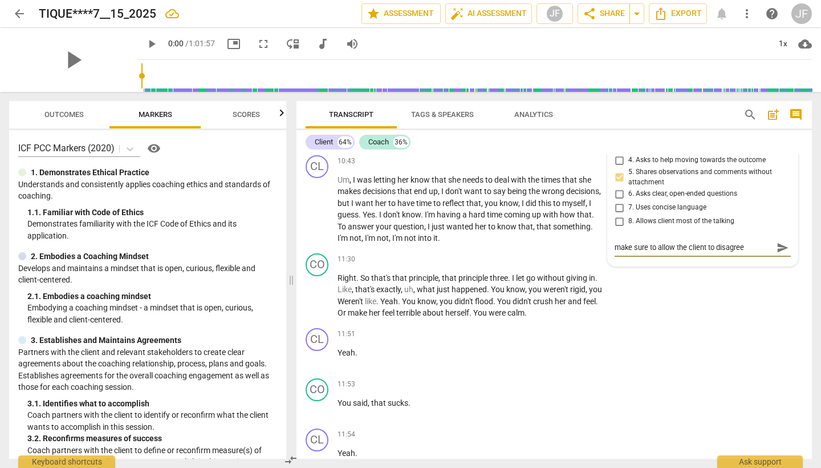
type textarea "make sure to allow the client to disagree"
type textarea "make sure to allow the client to disagree w"
type textarea "make sure to allow the client to disagree w/"
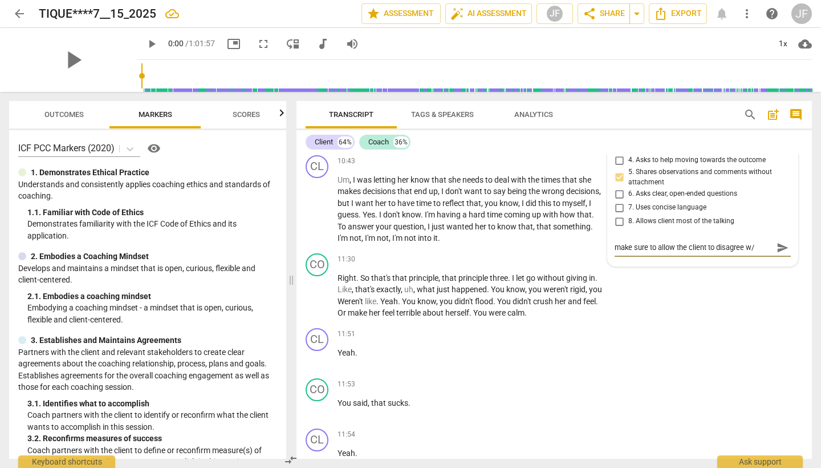
type textarea "make sure to allow the client to disagree w/y"
type textarea "make sure to allow the client to disagree w/yo"
type textarea "make sure to allow the client to disagree w/you"
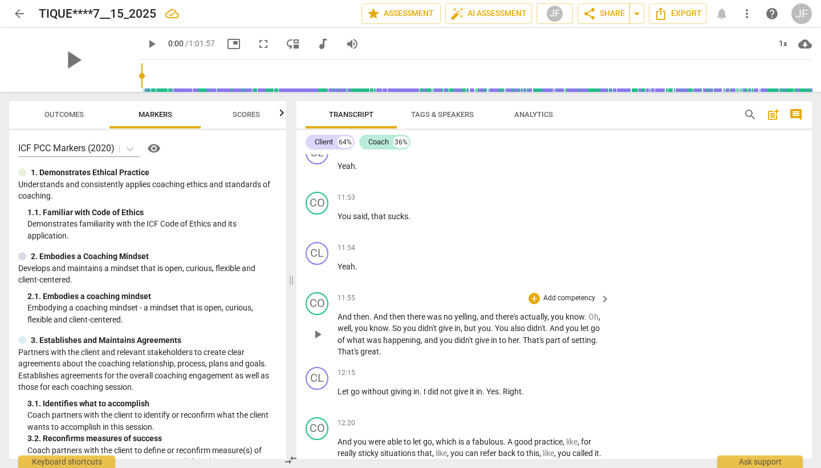
scroll to position [3290, 0]
type textarea "make sure to allow the client to disagree w/you"
click at [534, 294] on div "+" at bounding box center [534, 299] width 11 height 11
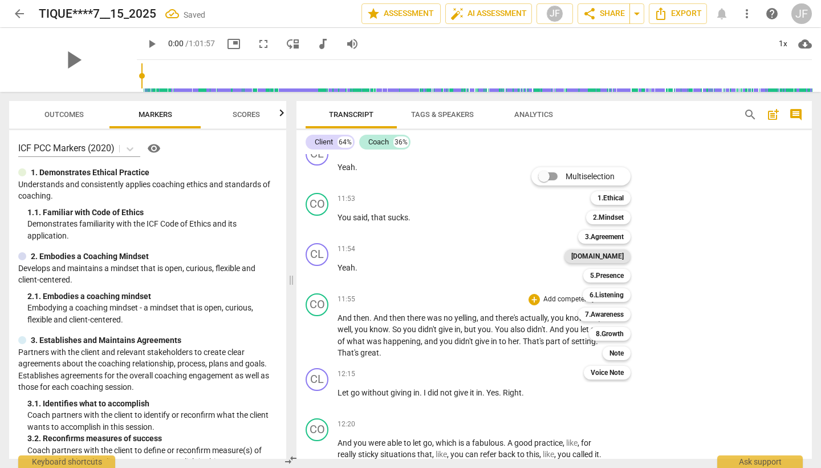
click at [613, 253] on b "[DOMAIN_NAME]" at bounding box center [597, 256] width 52 height 14
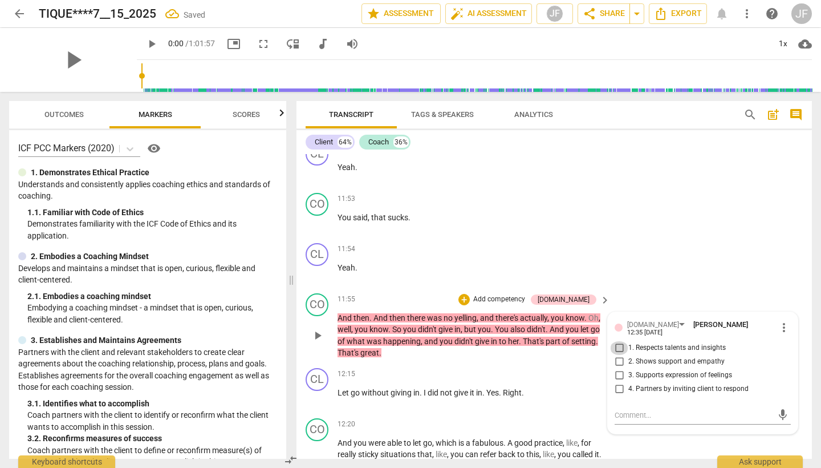
click at [618, 341] on input "1. Respects talents and insights" at bounding box center [619, 348] width 18 height 14
checkbox input "true"
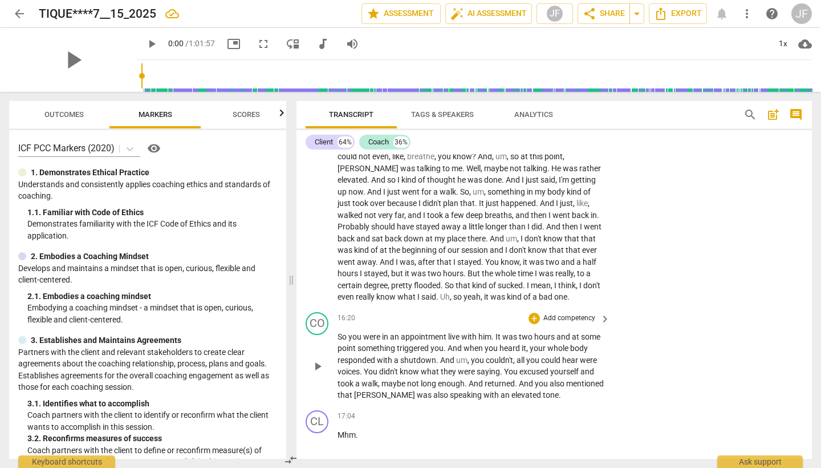
scroll to position [3910, 0]
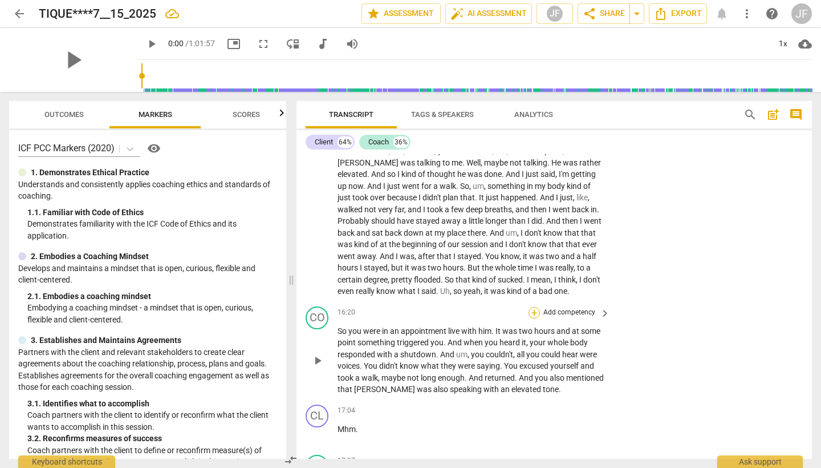
click at [535, 307] on div "+" at bounding box center [534, 312] width 11 height 11
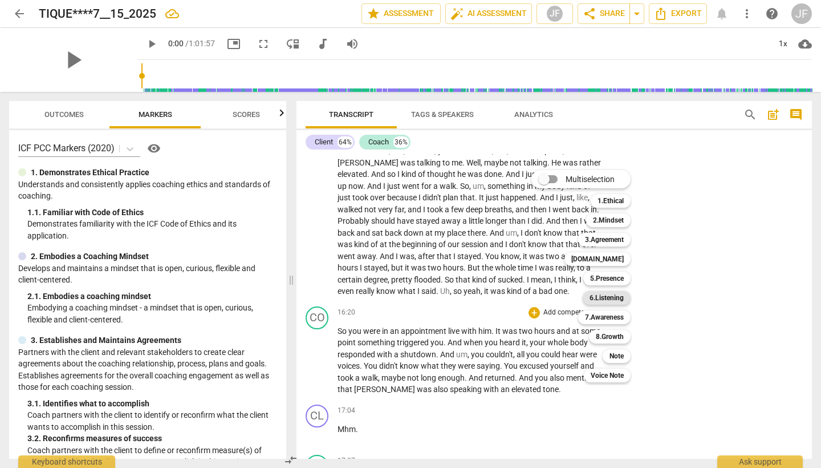
click at [609, 302] on b "6.Listening" at bounding box center [607, 298] width 34 height 14
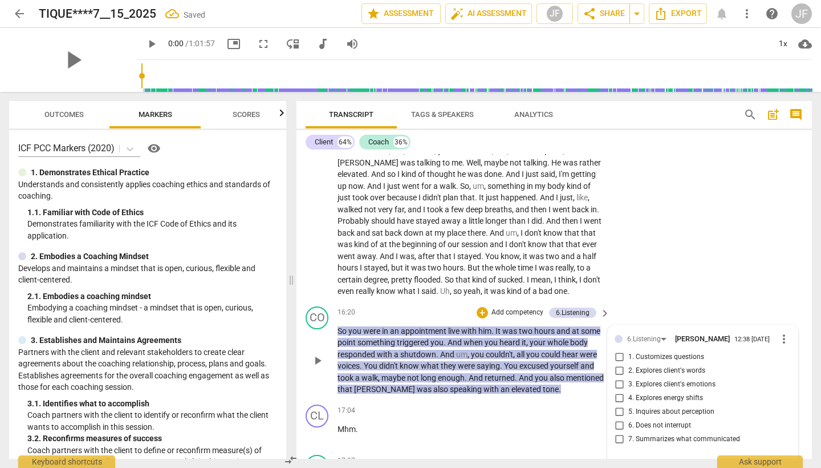
click at [617, 432] on input "7. Summarizes what communicated" at bounding box center [619, 439] width 18 height 14
checkbox input "true"
click at [618, 419] on input "6. Does not interrupt" at bounding box center [619, 426] width 18 height 14
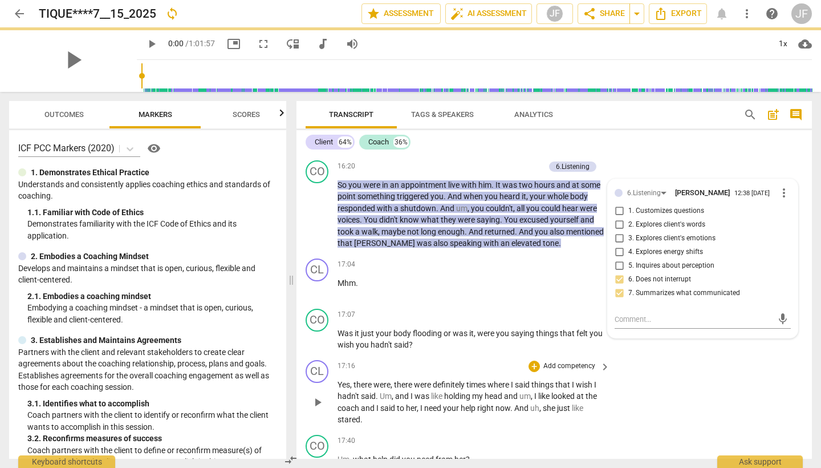
scroll to position [4058, 0]
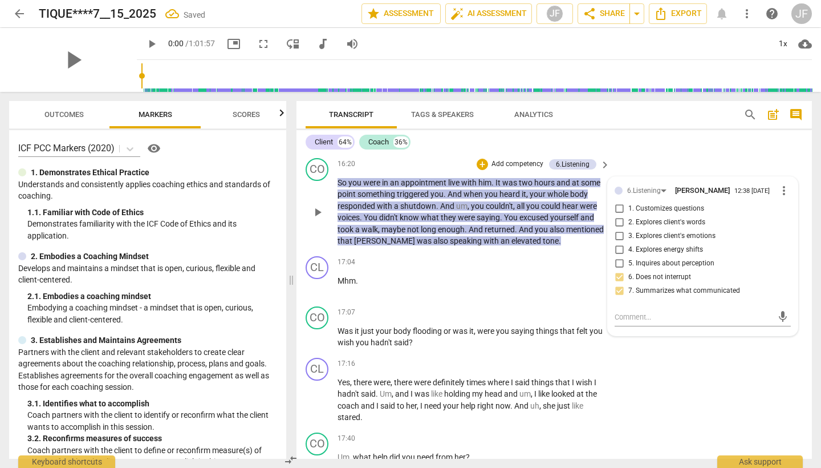
click at [618, 270] on input "6. Does not interrupt" at bounding box center [619, 277] width 18 height 14
checkbox input "false"
click at [546, 260] on div "CL play_arrow pause 17:04 + Add competency keyboard_arrow_right Mhm ." at bounding box center [555, 277] width 516 height 50
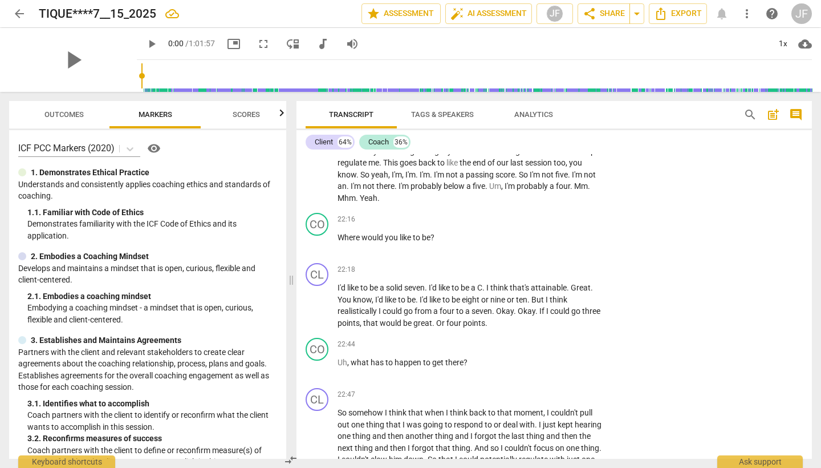
scroll to position [0, 0]
